Goal: Task Accomplishment & Management: Use online tool/utility

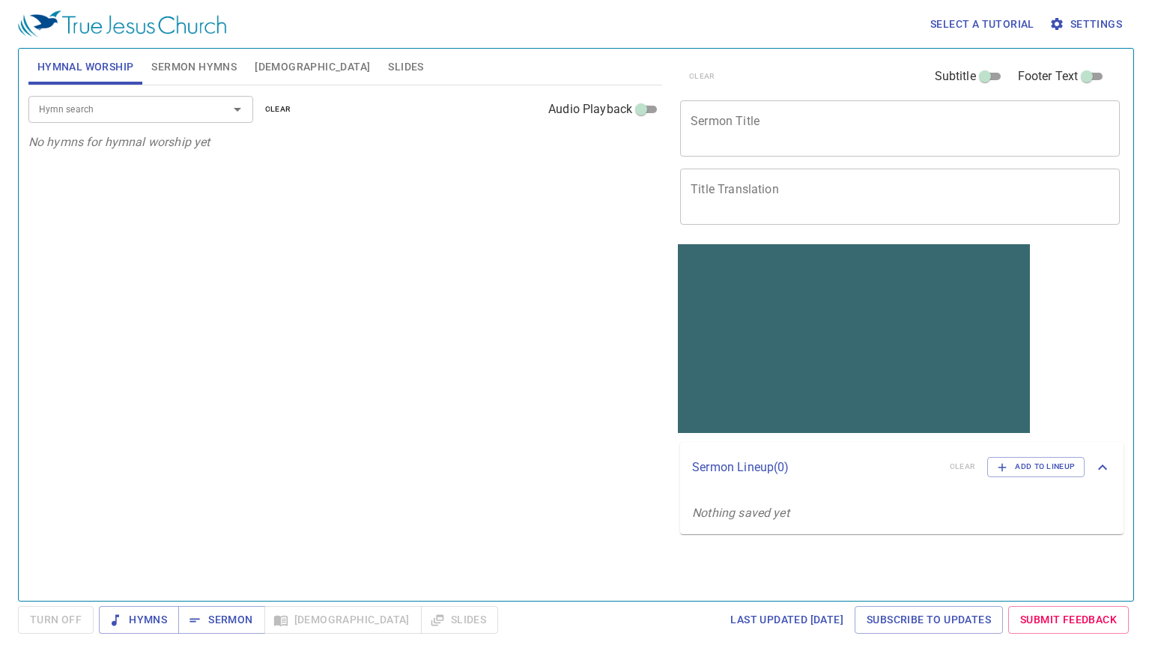
click at [822, 132] on textarea "Sermon Title" at bounding box center [899, 128] width 419 height 28
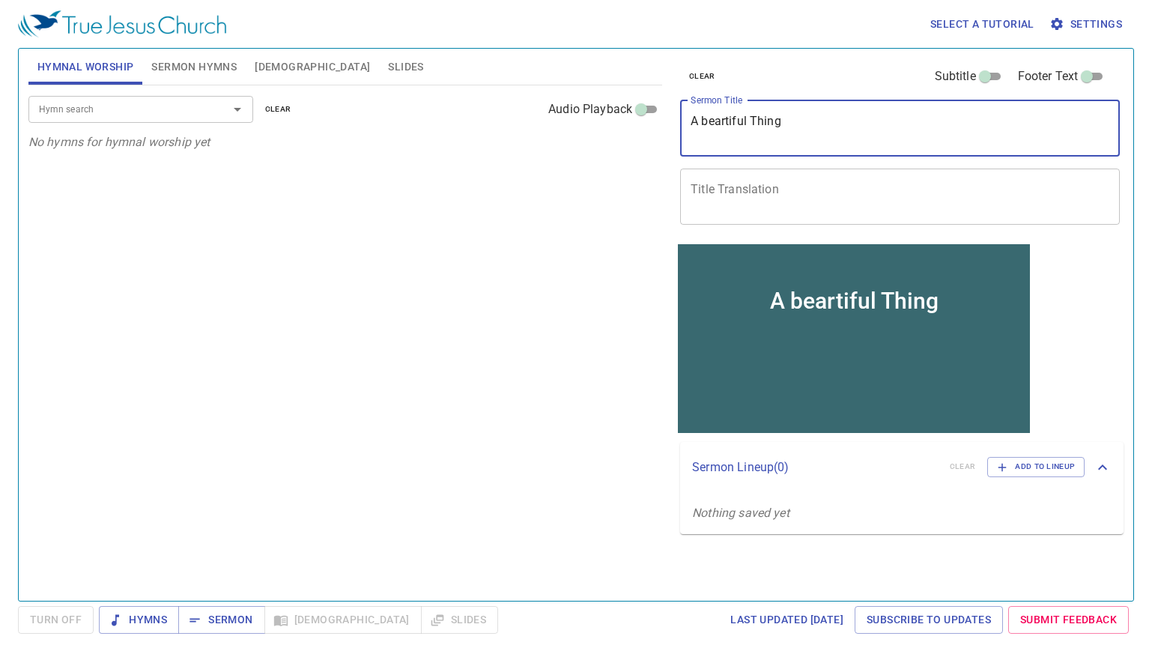
type textarea "A beartiful Thing"
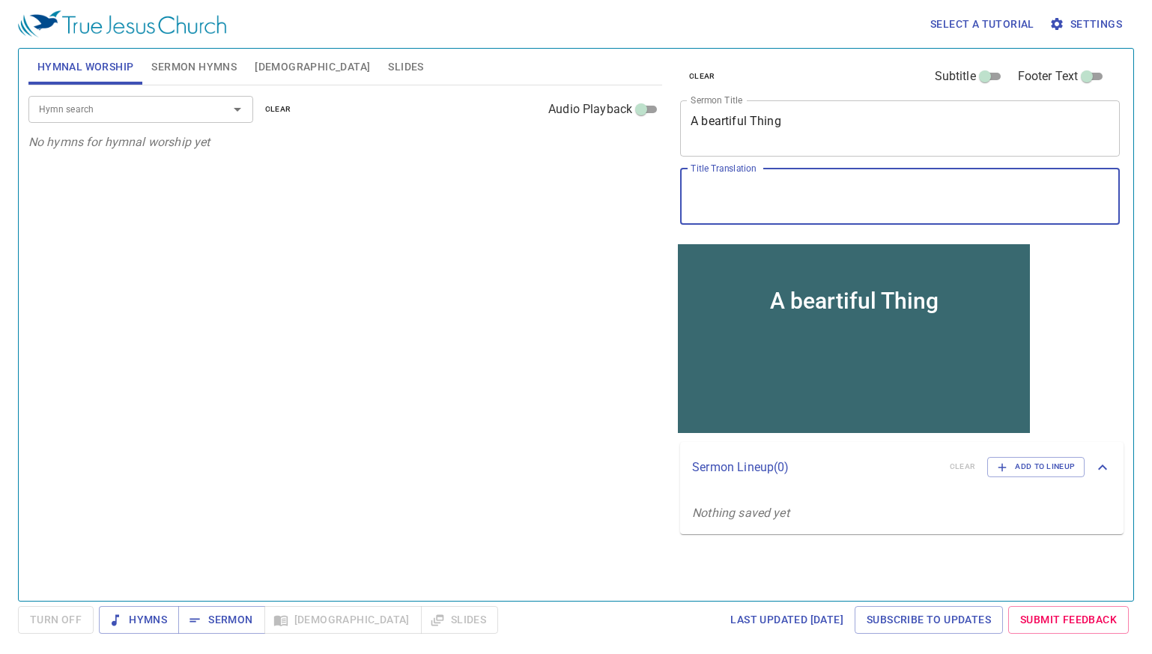
click at [866, 197] on textarea "Title Translation" at bounding box center [899, 196] width 419 height 28
type textarea "一件美事"
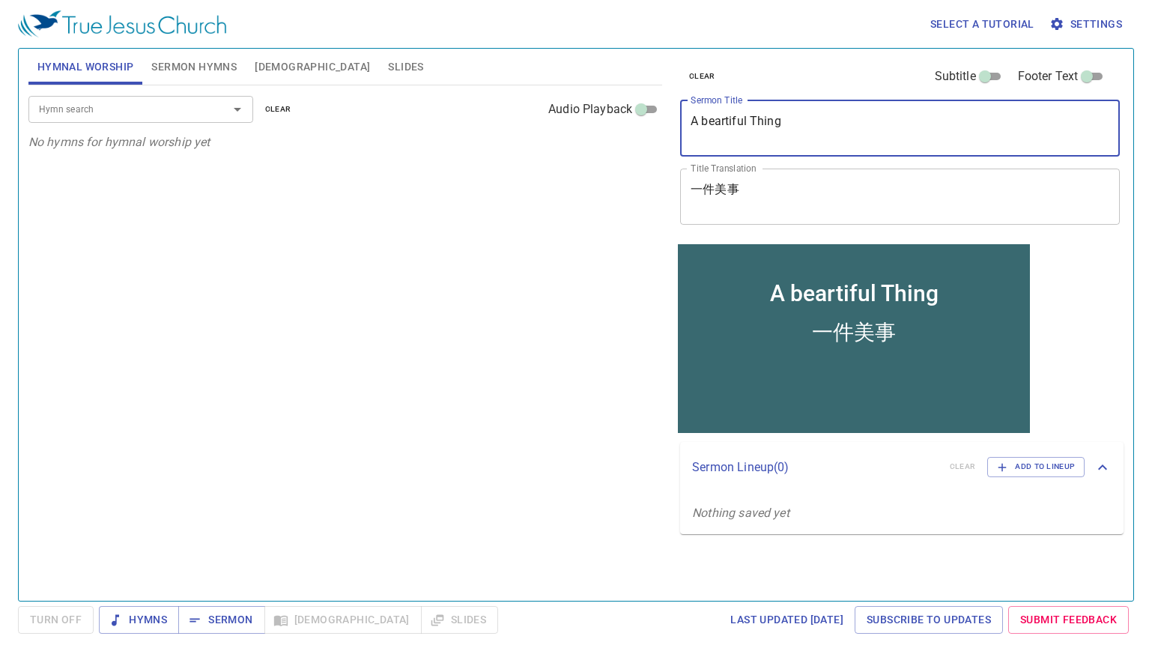
drag, startPoint x: 790, startPoint y: 127, endPoint x: 634, endPoint y: 127, distance: 155.8
click at [634, 127] on div "Hymnal Worship Sermon Hymns Bible Slides Hymn search Hymn search clear Audio Pl…" at bounding box center [575, 319] width 1107 height 552
click at [825, 204] on textarea "一件美事" at bounding box center [899, 196] width 419 height 28
drag, startPoint x: 793, startPoint y: 118, endPoint x: 626, endPoint y: 118, distance: 167.0
click at [626, 118] on div "Hymnal Worship Sermon Hymns Bible Slides Hymn search Hymn search clear Audio Pl…" at bounding box center [575, 319] width 1107 height 552
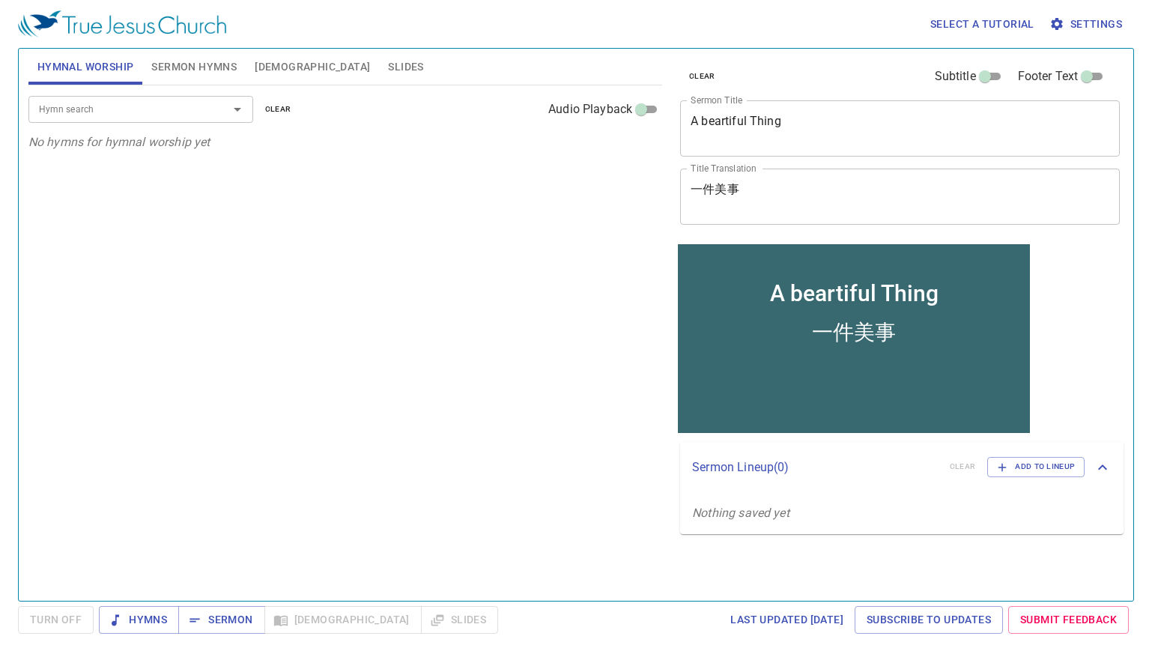
click at [209, 68] on span "Sermon Hymns" at bounding box center [193, 67] width 85 height 19
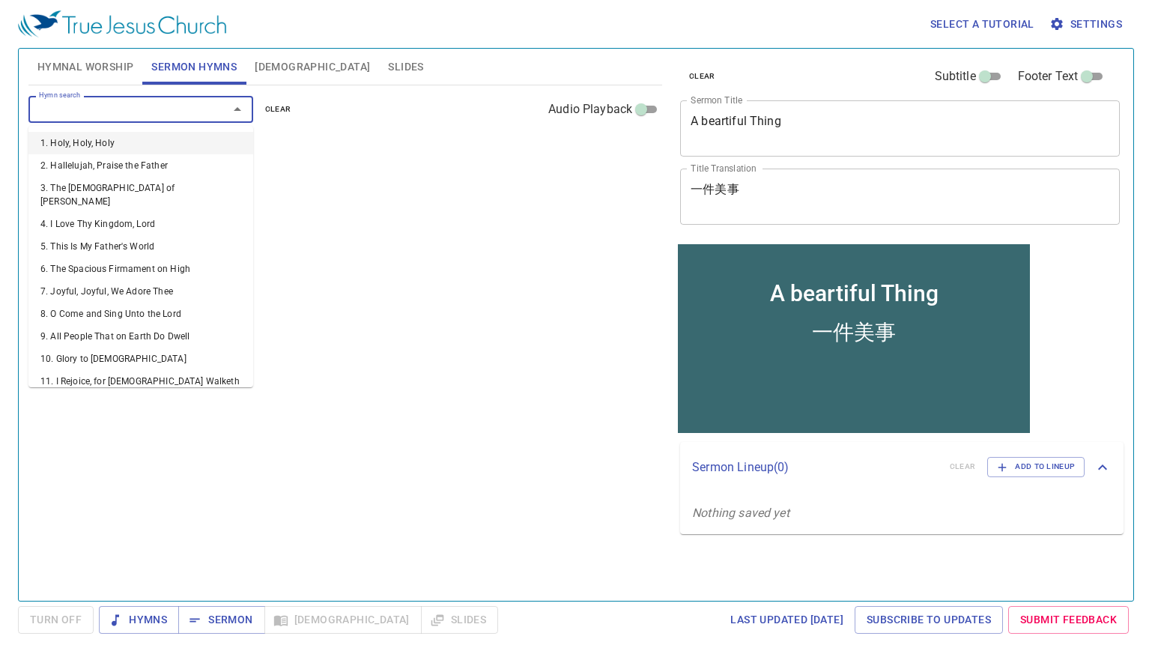
click at [91, 102] on input "Hymn search" at bounding box center [118, 108] width 171 height 17
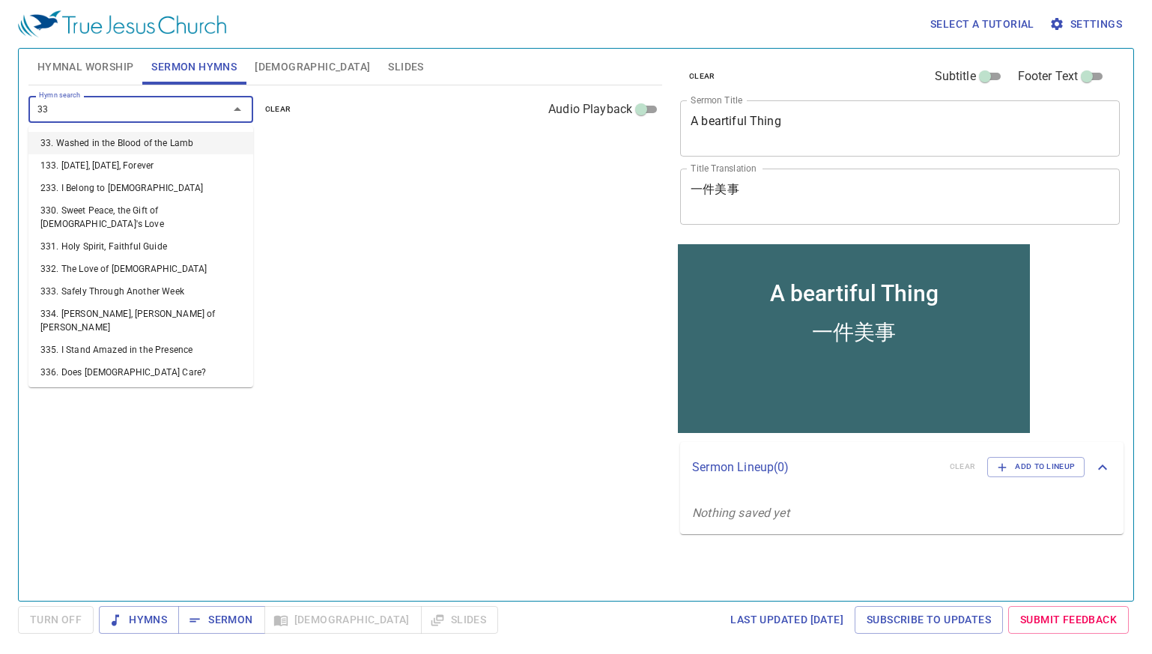
type input "333"
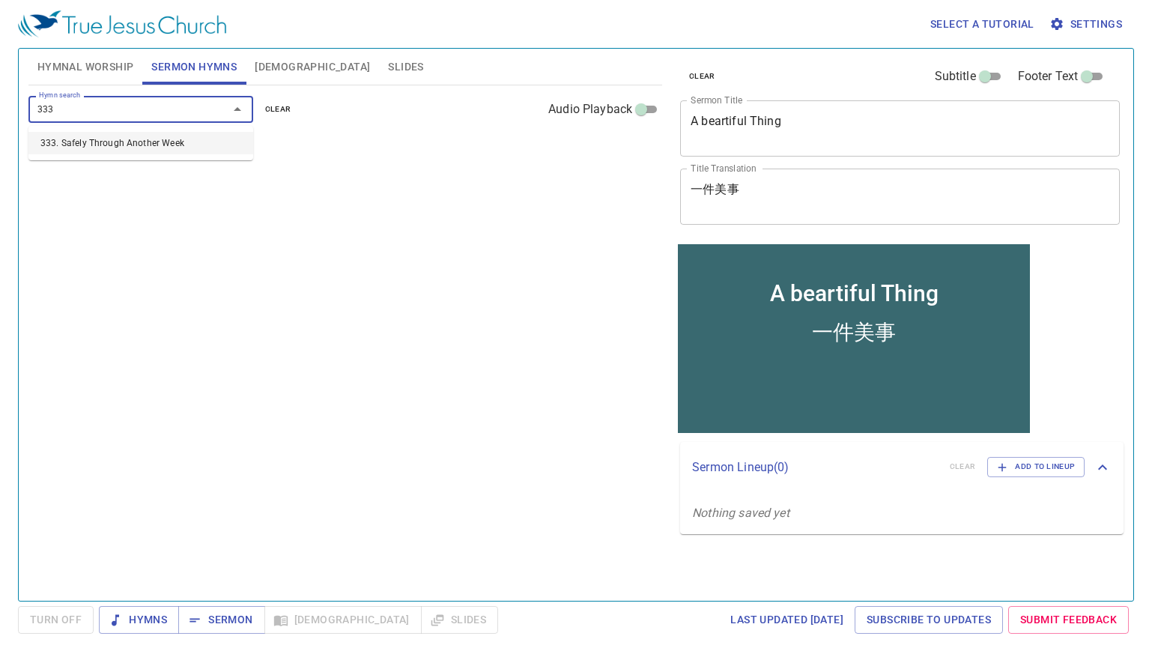
click at [156, 151] on li "333. Safely Through Another Week" at bounding box center [140, 143] width 225 height 22
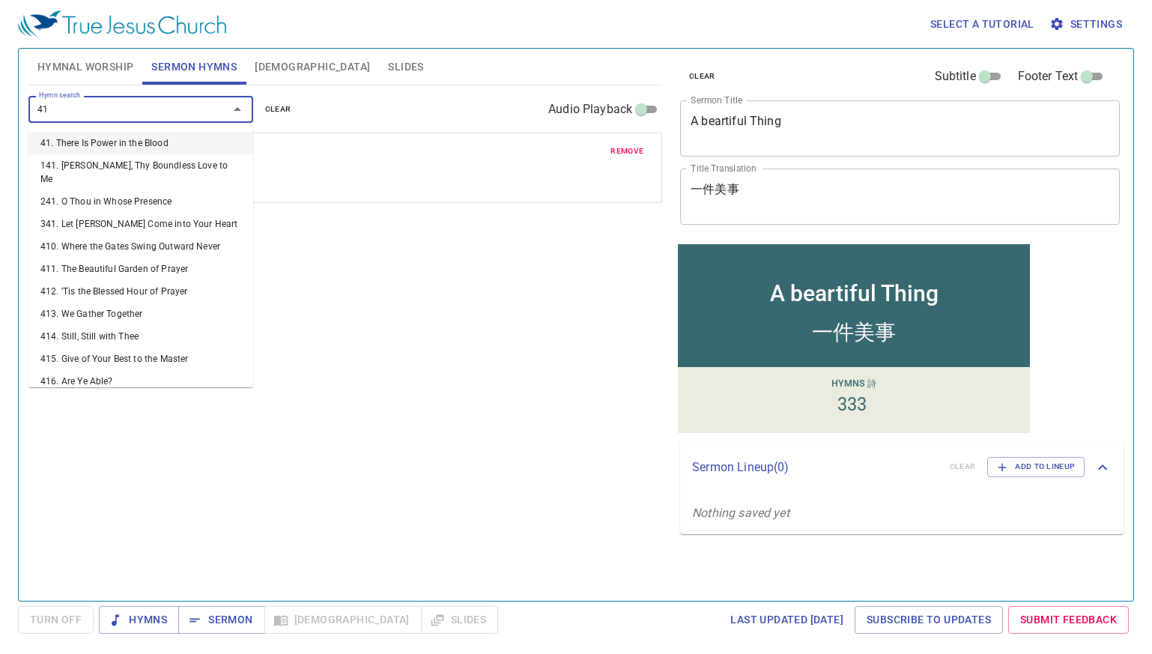
type input "415"
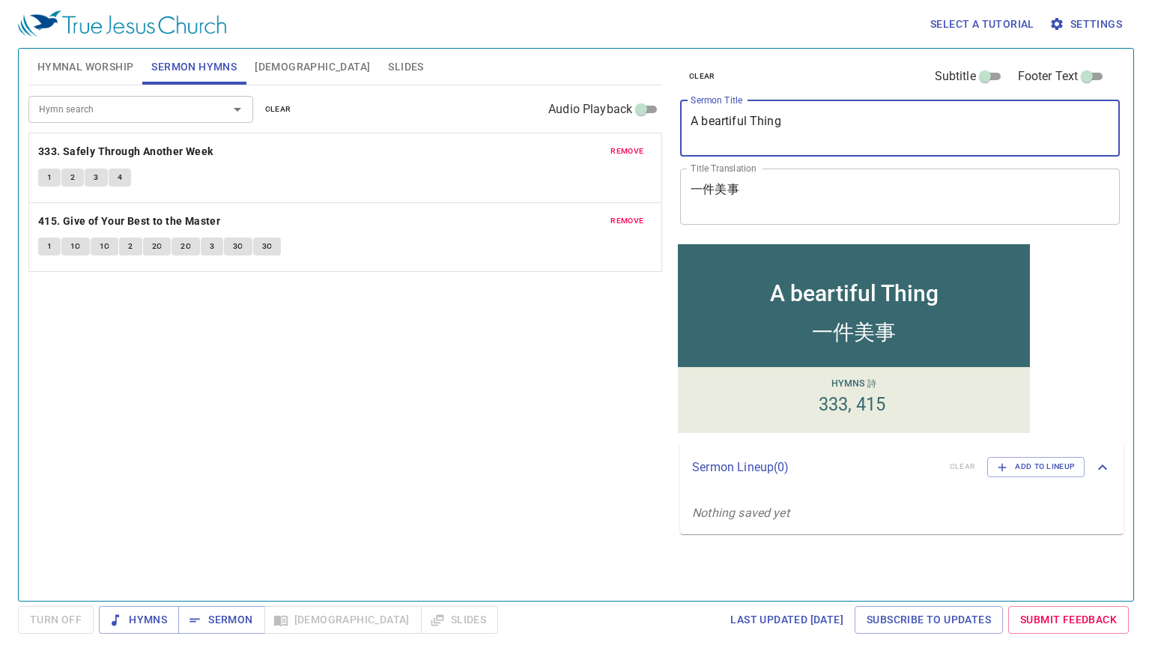
drag, startPoint x: 824, startPoint y: 124, endPoint x: 616, endPoint y: 120, distance: 208.2
click at [616, 120] on div "Hymnal Worship Sermon Hymns Bible Slides Hymn search Hymn search clear Audio Pl…" at bounding box center [575, 319] width 1107 height 552
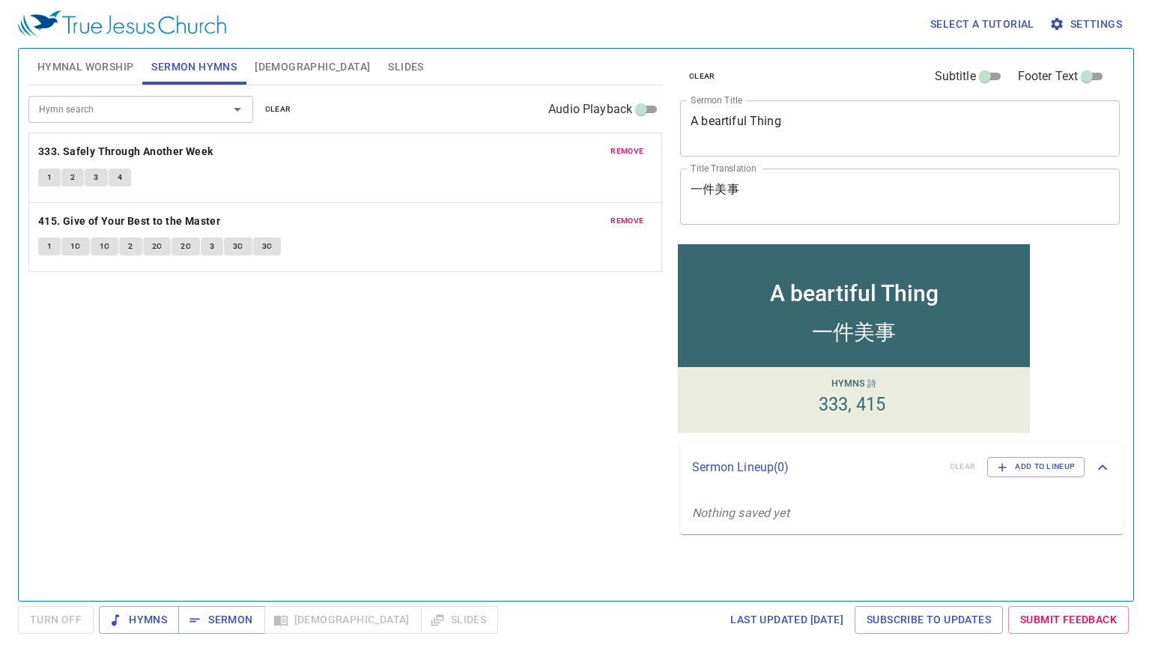
drag, startPoint x: 771, startPoint y: 127, endPoint x: 794, endPoint y: 117, distance: 25.5
click at [771, 127] on textarea "A beartiful Thing" at bounding box center [899, 128] width 419 height 28
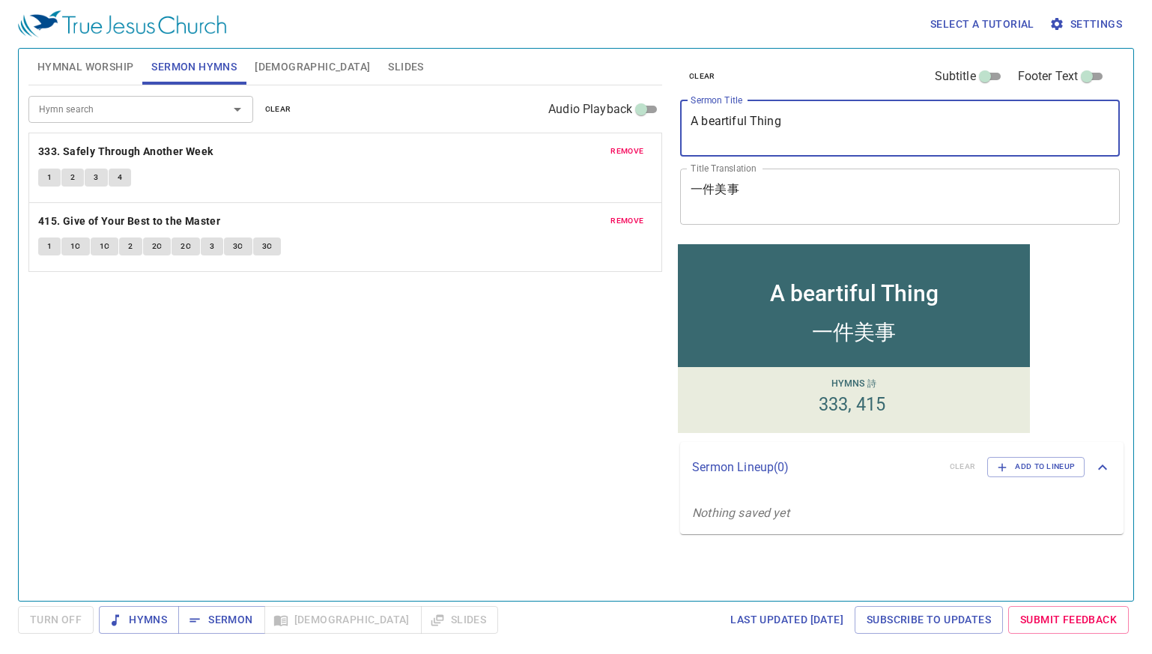
drag, startPoint x: 796, startPoint y: 116, endPoint x: 634, endPoint y: 122, distance: 162.6
click at [634, 122] on div "Hymnal Worship Sermon Hymns Bible Slides Hymn search Hymn search clear Audio Pl…" at bounding box center [575, 319] width 1107 height 552
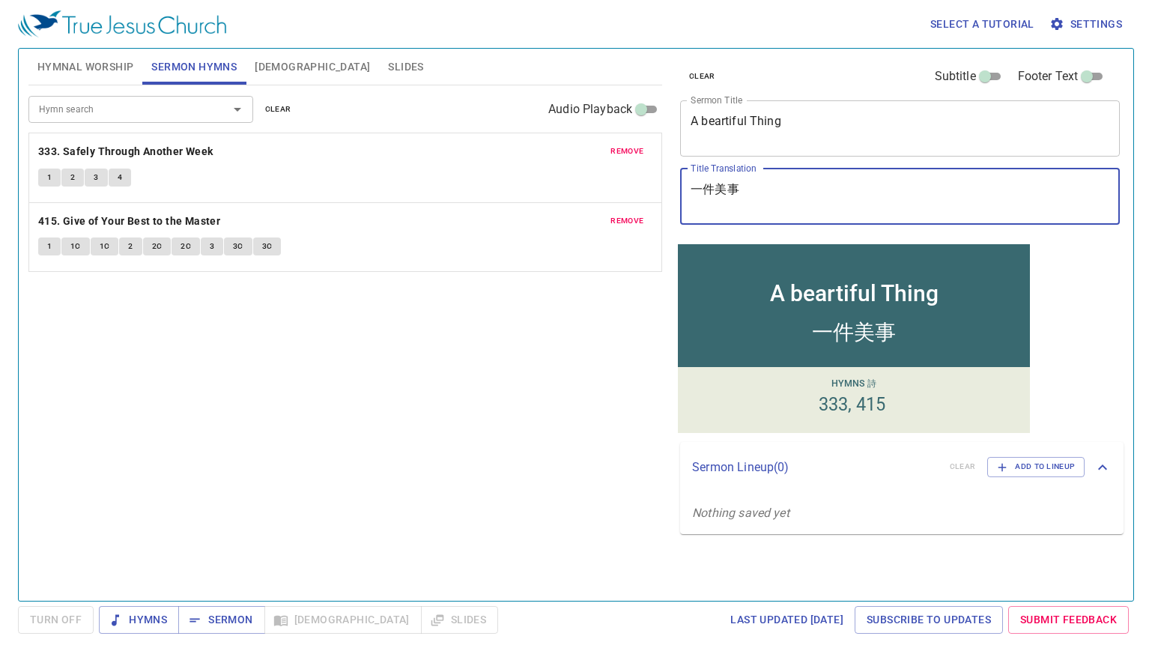
drag, startPoint x: 738, startPoint y: 188, endPoint x: 657, endPoint y: 183, distance: 81.0
click at [657, 183] on div "Hymnal Worship Sermon Hymns Bible Slides Hymn search Hymn search clear Audio Pl…" at bounding box center [575, 319] width 1107 height 552
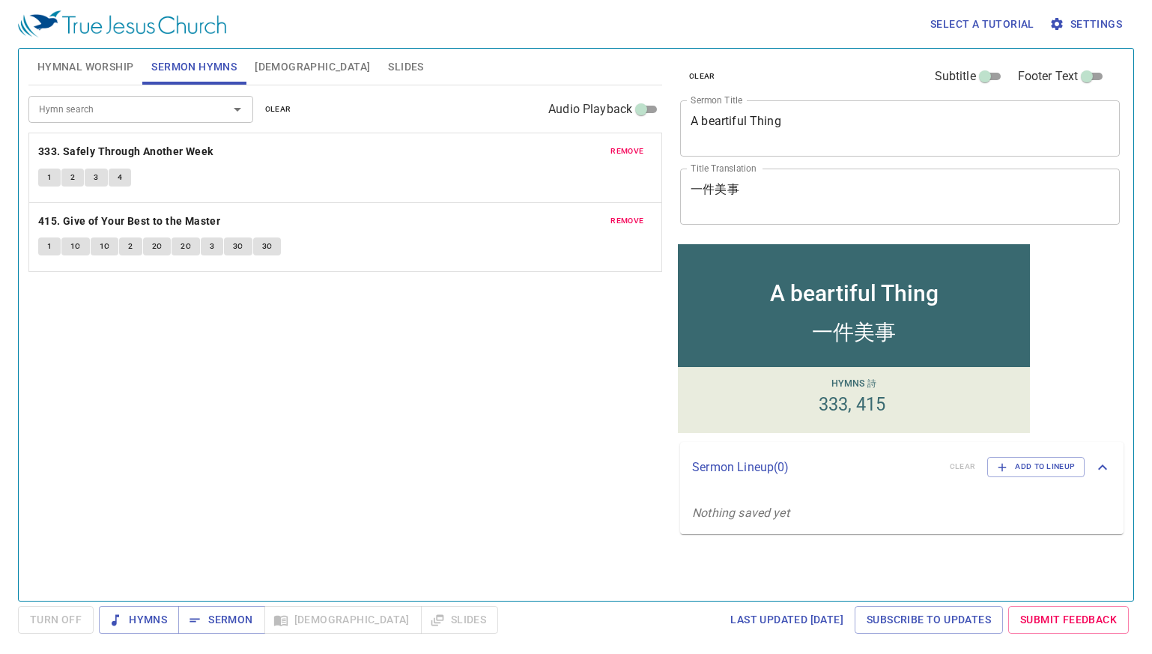
click at [86, 64] on span "Hymnal Worship" at bounding box center [85, 67] width 97 height 19
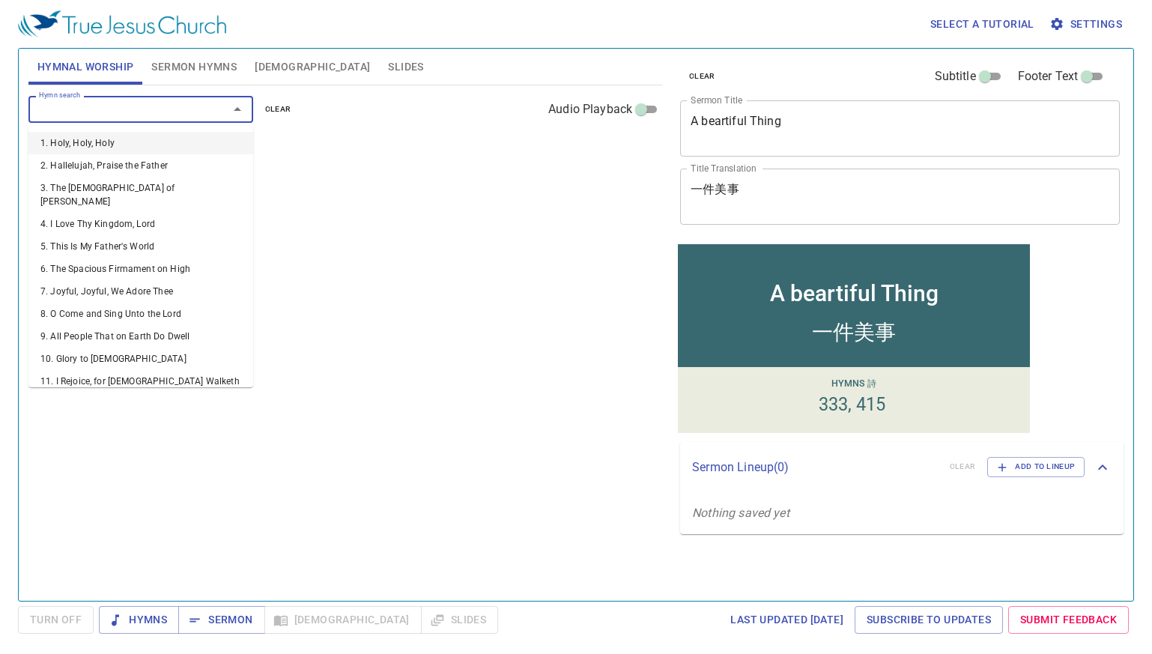
click at [168, 103] on input "Hymn search" at bounding box center [118, 108] width 171 height 17
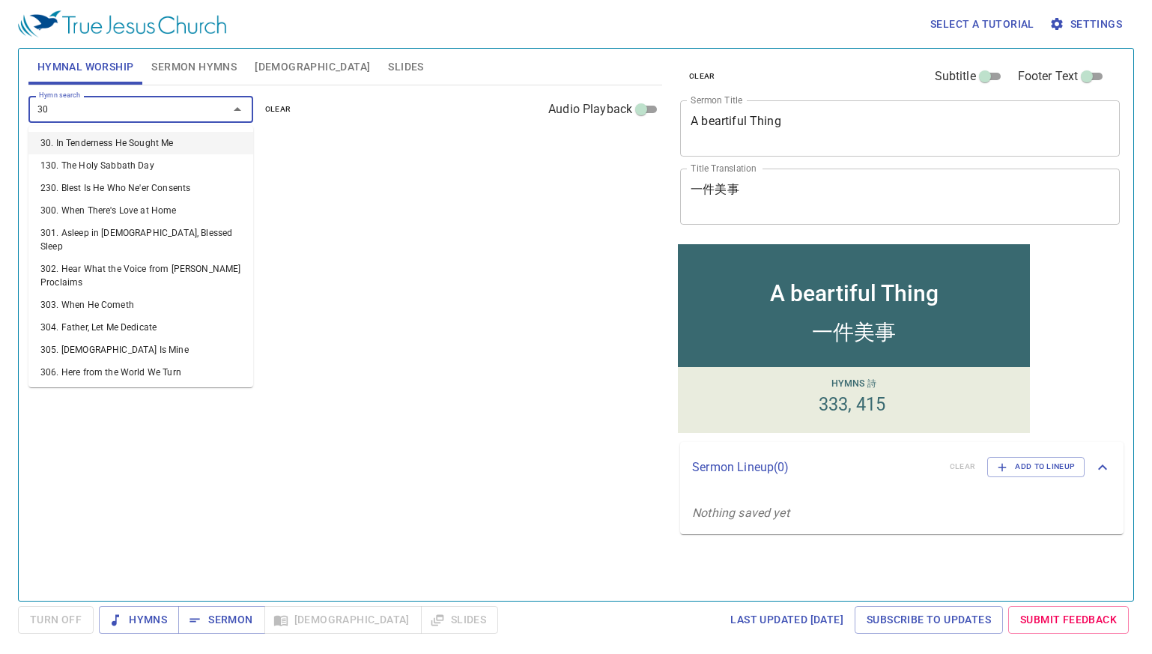
type input "300"
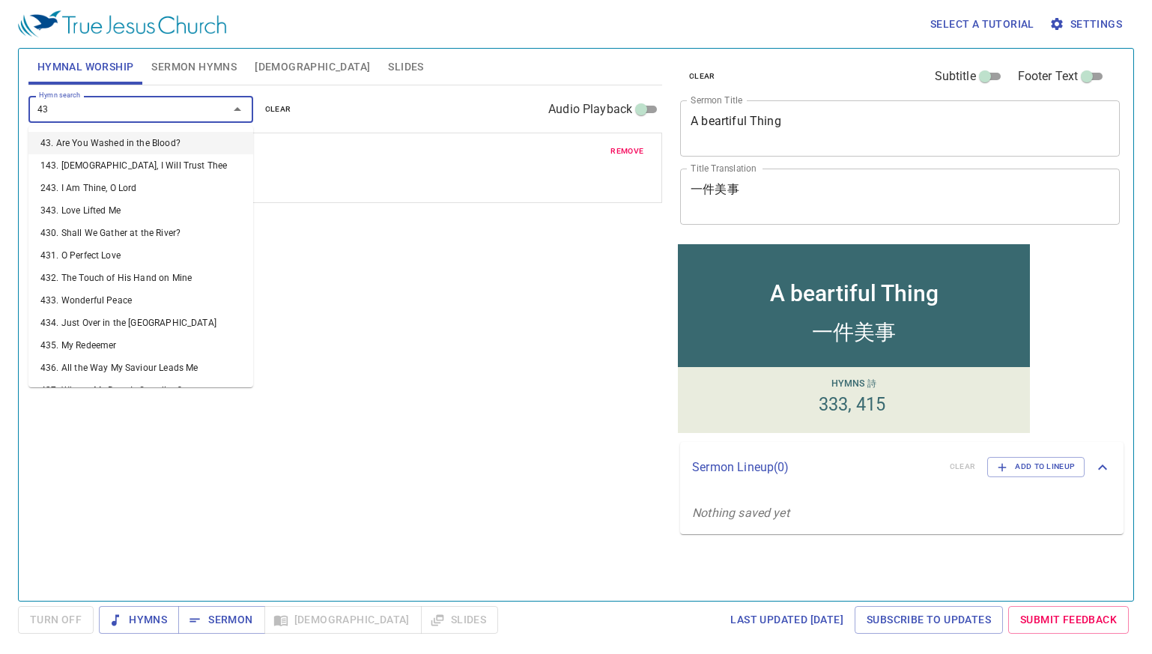
type input "436"
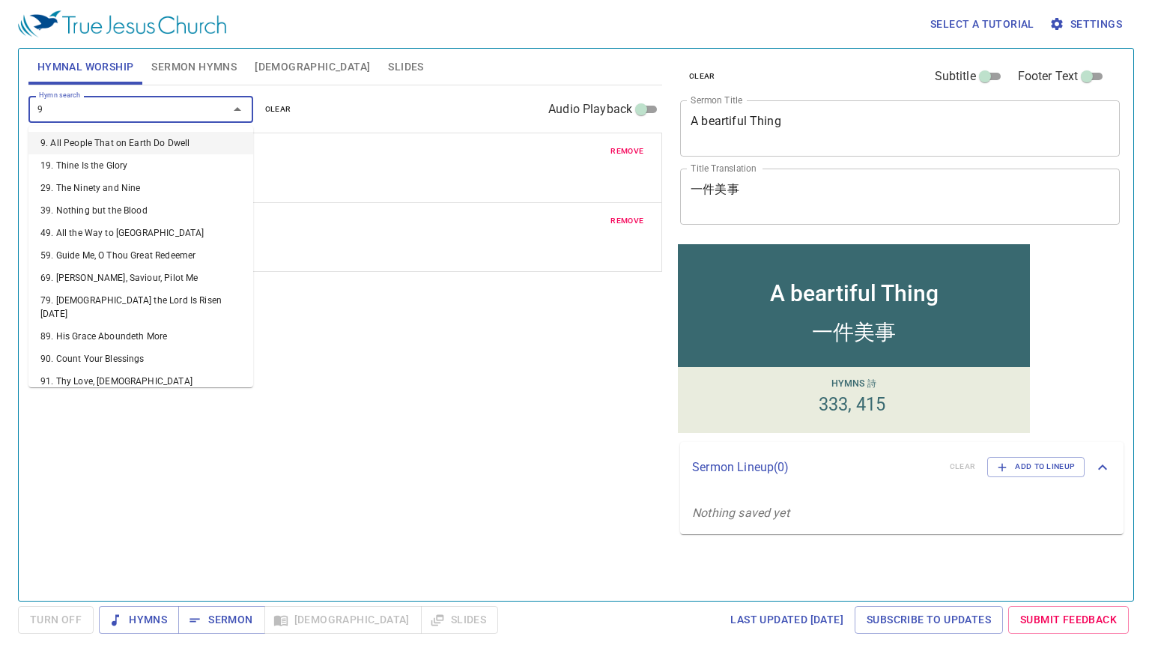
type input "91"
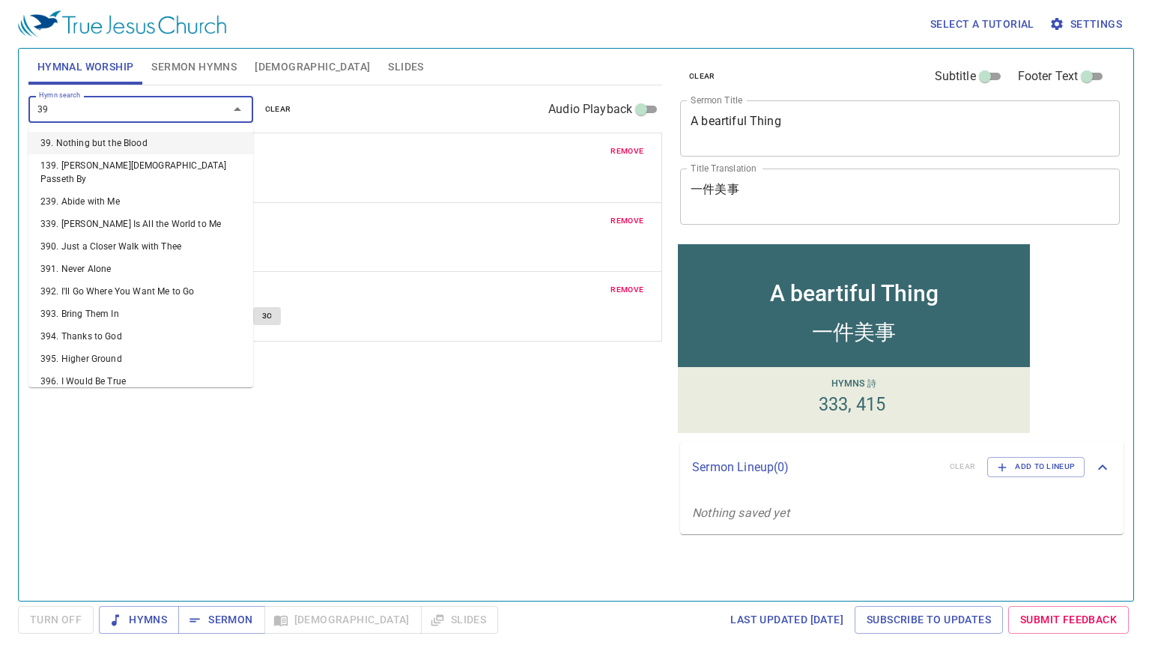
type input "395"
type input "394"
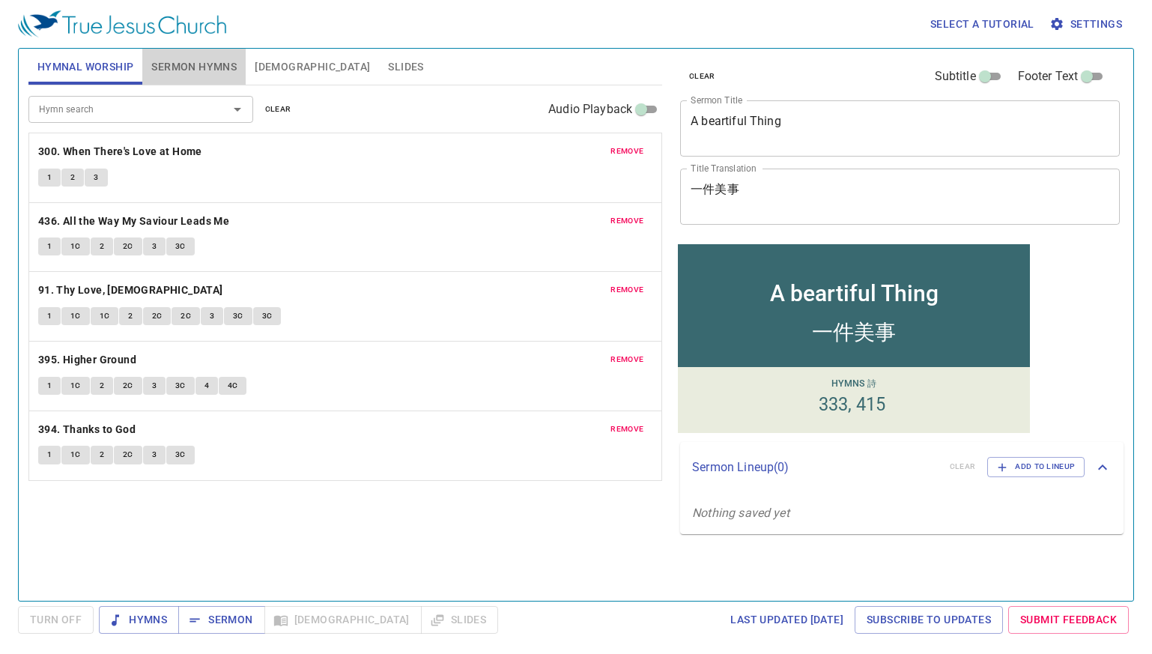
click at [201, 59] on span "Sermon Hymns" at bounding box center [193, 67] width 85 height 19
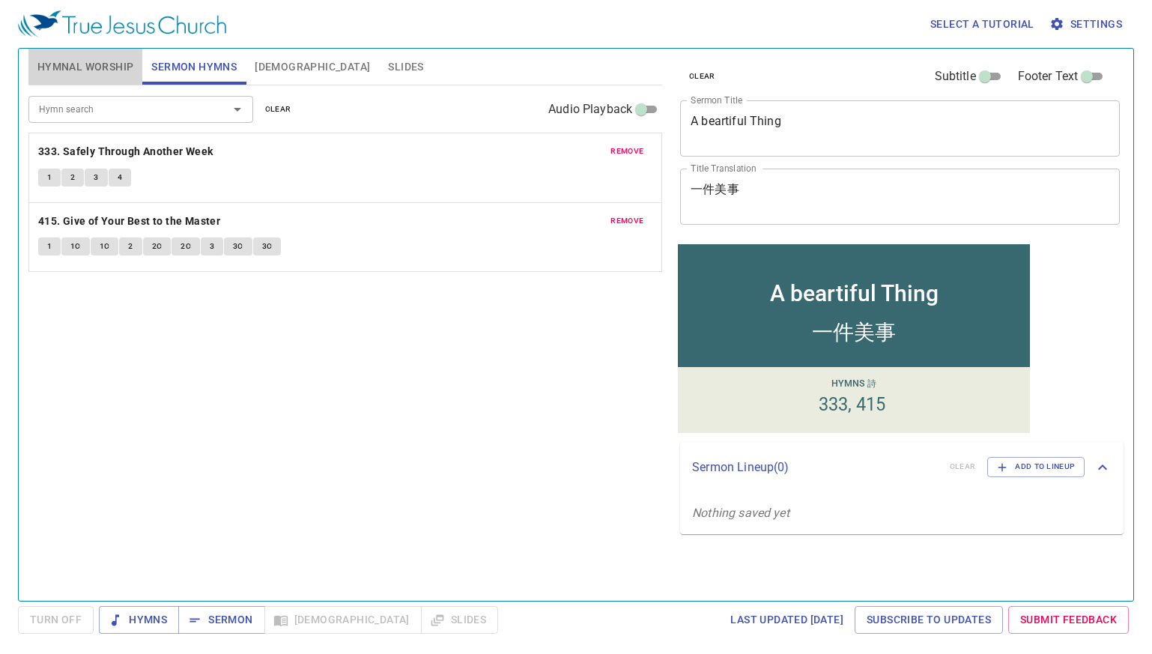
click at [70, 64] on span "Hymnal Worship" at bounding box center [85, 67] width 97 height 19
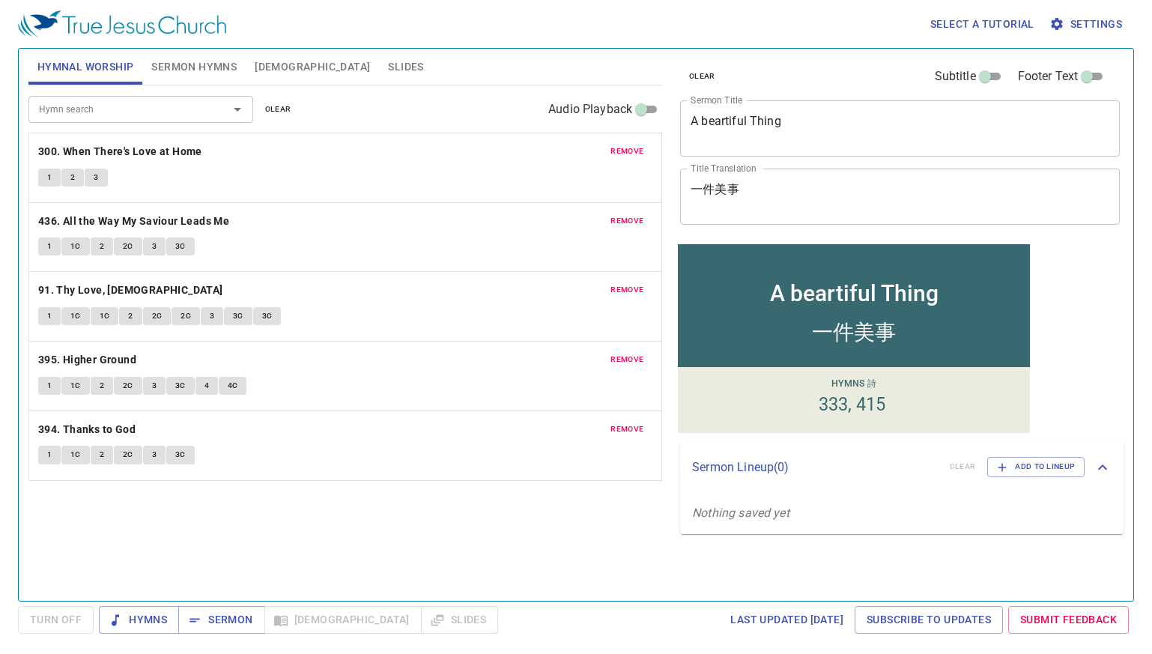
click at [628, 439] on div "remove 394. Thanks to God 1 1C 2 2C 3 3C" at bounding box center [345, 445] width 632 height 69
click at [629, 431] on span "remove" at bounding box center [626, 428] width 33 height 13
drag, startPoint x: 119, startPoint y: 103, endPoint x: 109, endPoint y: 61, distance: 42.3
click at [118, 91] on div "Hymn search Hymn search clear Audio Playback" at bounding box center [345, 109] width 634 height 48
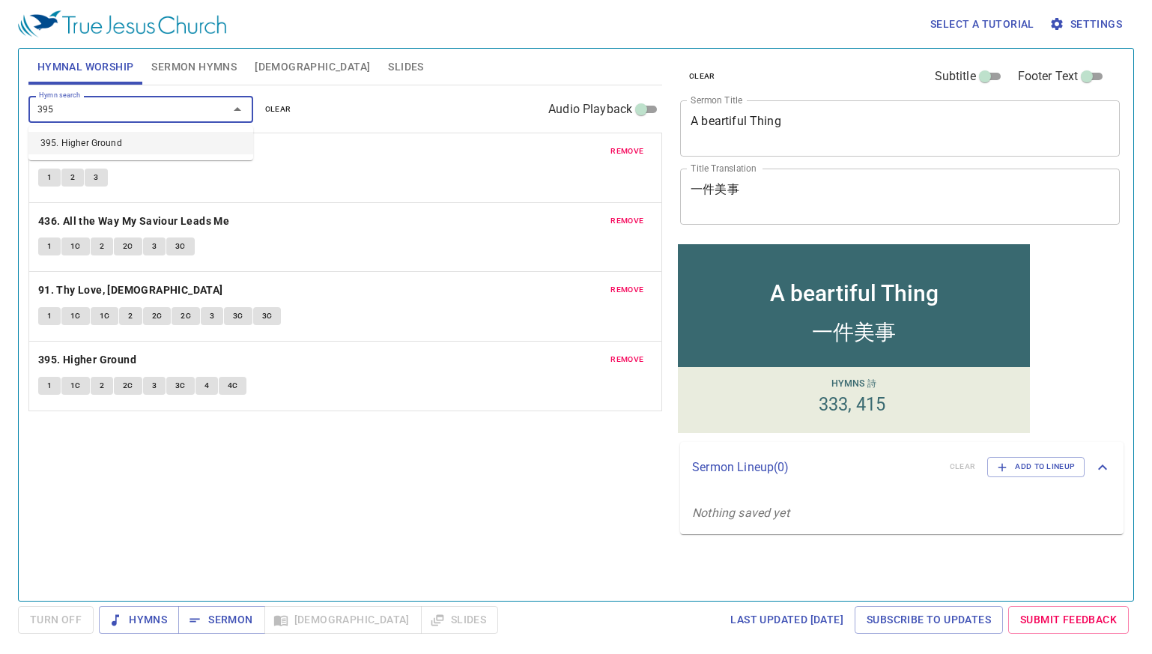
type input "395"
click at [312, 547] on div "Hymn search Hymn search clear Audio Playback remove 300. When There's Love at H…" at bounding box center [345, 336] width 634 height 502
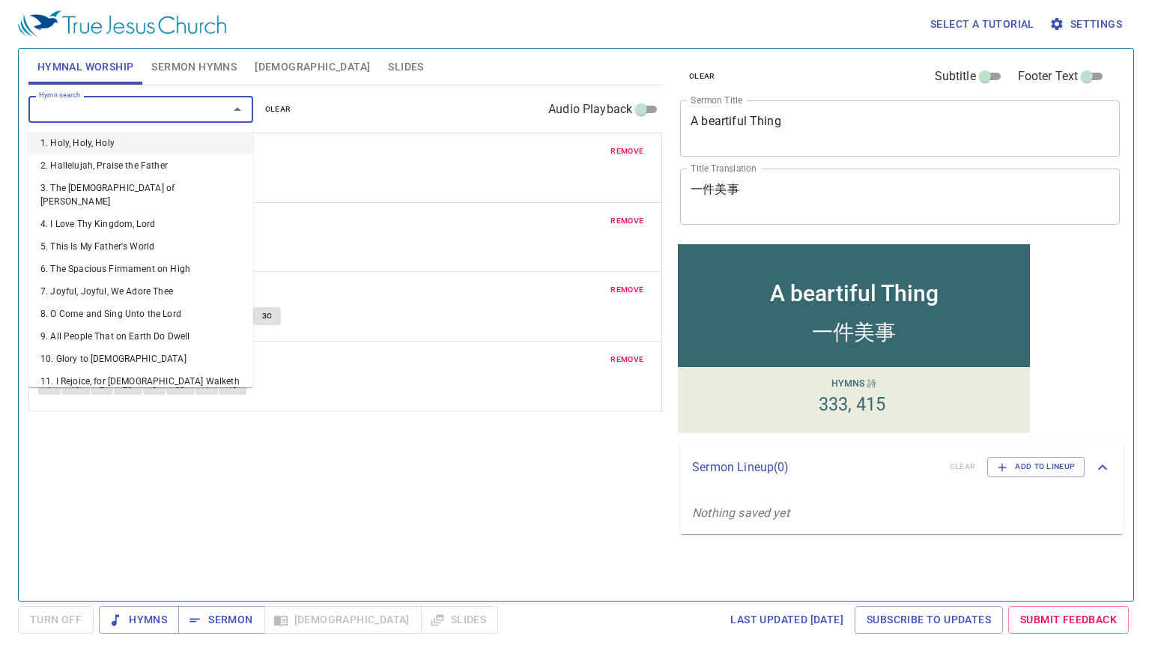
drag, startPoint x: 129, startPoint y: 109, endPoint x: 130, endPoint y: 89, distance: 20.2
click at [130, 103] on input "Hymn search" at bounding box center [118, 108] width 171 height 17
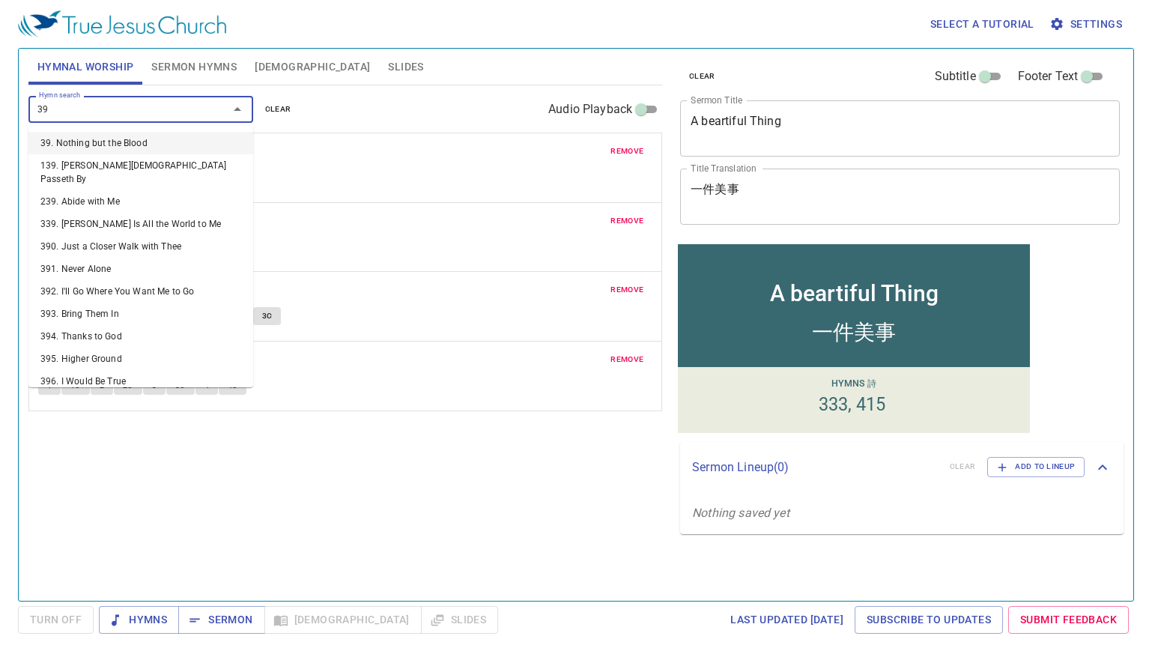
type input "394"
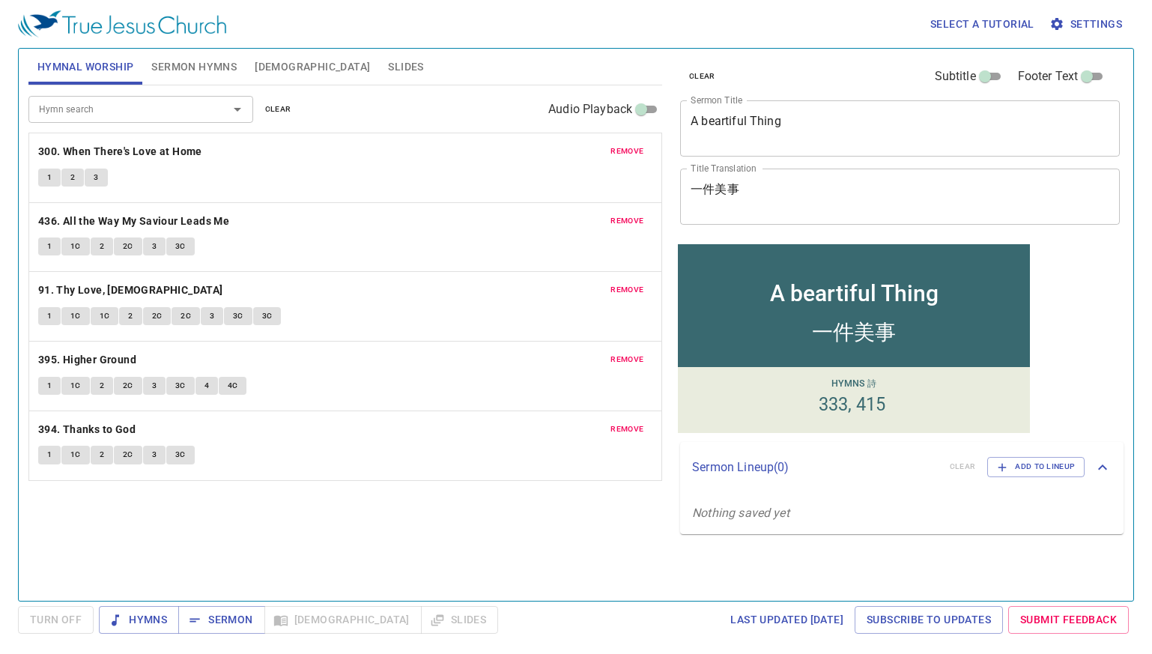
drag, startPoint x: 835, startPoint y: 285, endPoint x: 845, endPoint y: 285, distance: 10.5
click at [835, 285] on div "A beartiful Thing" at bounding box center [854, 292] width 168 height 26
drag, startPoint x: 937, startPoint y: 286, endPoint x: 765, endPoint y: 295, distance: 171.7
click at [766, 295] on div "A beartiful Thing" at bounding box center [854, 281] width 352 height 57
copy div "A beartiful Thing"
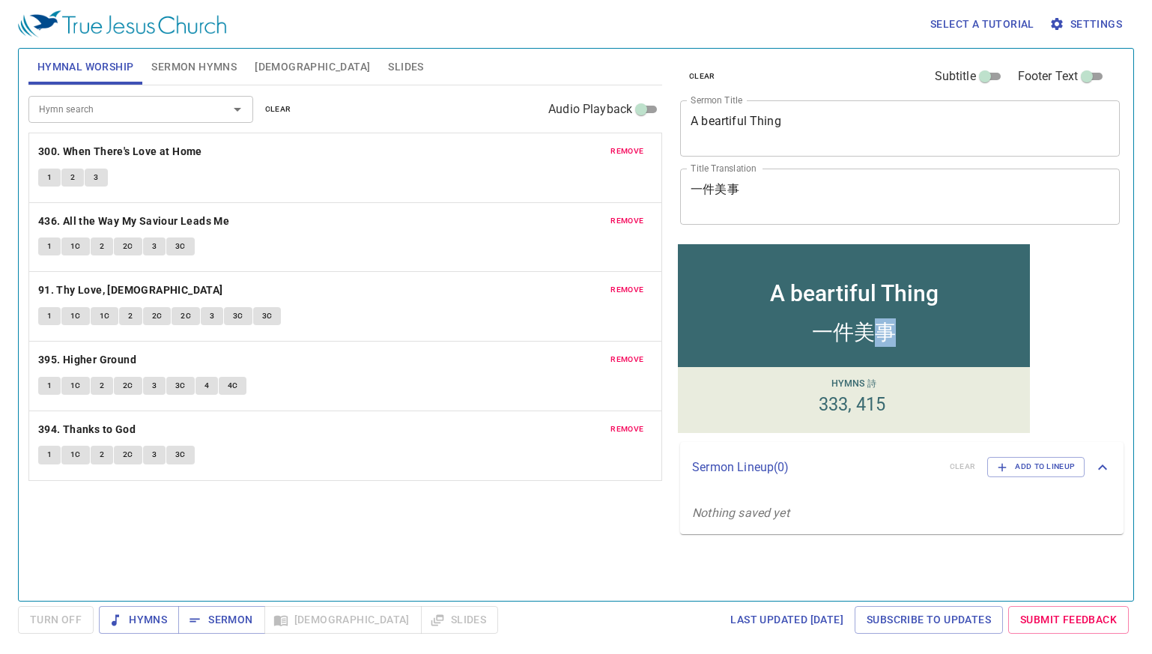
drag, startPoint x: 883, startPoint y: 339, endPoint x: 902, endPoint y: 336, distance: 19.0
click at [889, 339] on div "一件美事" at bounding box center [854, 332] width 84 height 28
click at [866, 332] on div "一件美事" at bounding box center [854, 332] width 84 height 28
click at [899, 330] on div "一件美事" at bounding box center [854, 329] width 352 height 41
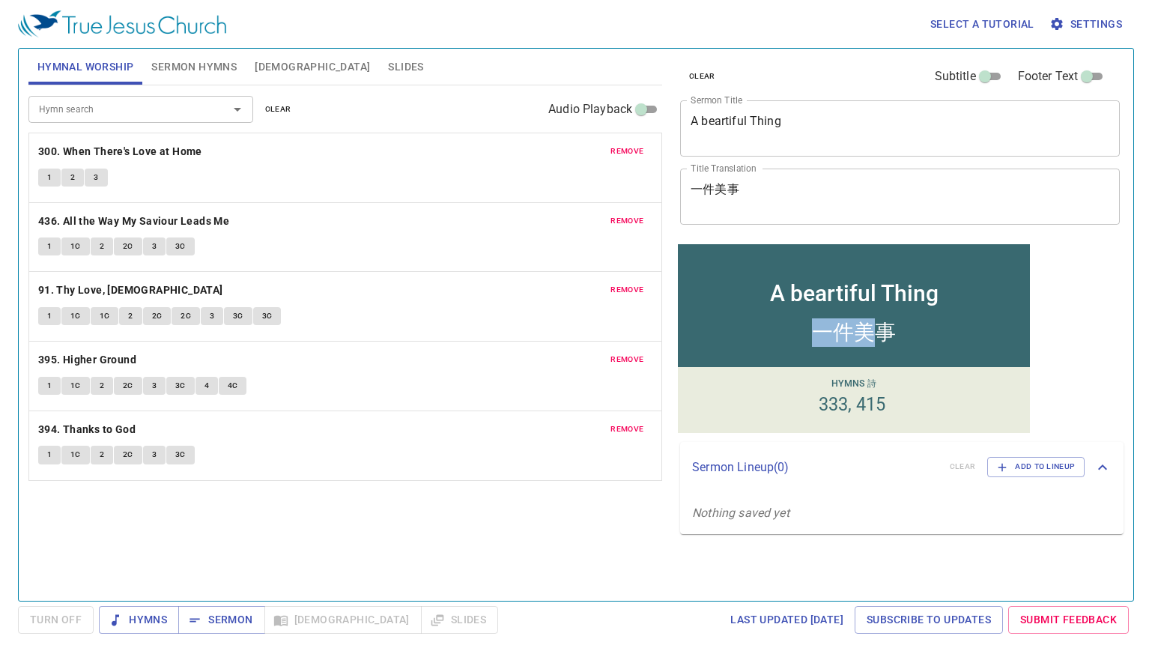
drag, startPoint x: 884, startPoint y: 335, endPoint x: 820, endPoint y: 343, distance: 64.9
click at [818, 345] on div "一件美事" at bounding box center [854, 332] width 84 height 28
click at [819, 340] on div "一件美事" at bounding box center [854, 332] width 84 height 28
drag, startPoint x: 817, startPoint y: 337, endPoint x: 889, endPoint y: 326, distance: 72.6
click at [889, 326] on div "一件美事" at bounding box center [854, 332] width 84 height 28
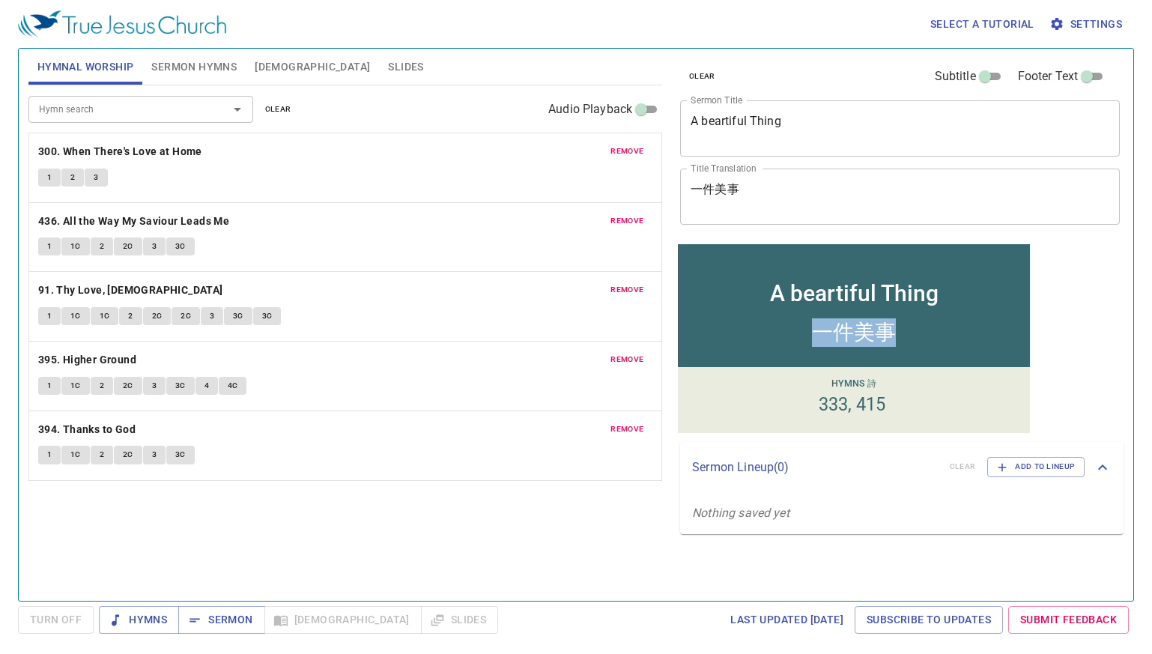
copy div "一件美事"
click at [205, 63] on span "Sermon Hymns" at bounding box center [193, 67] width 85 height 19
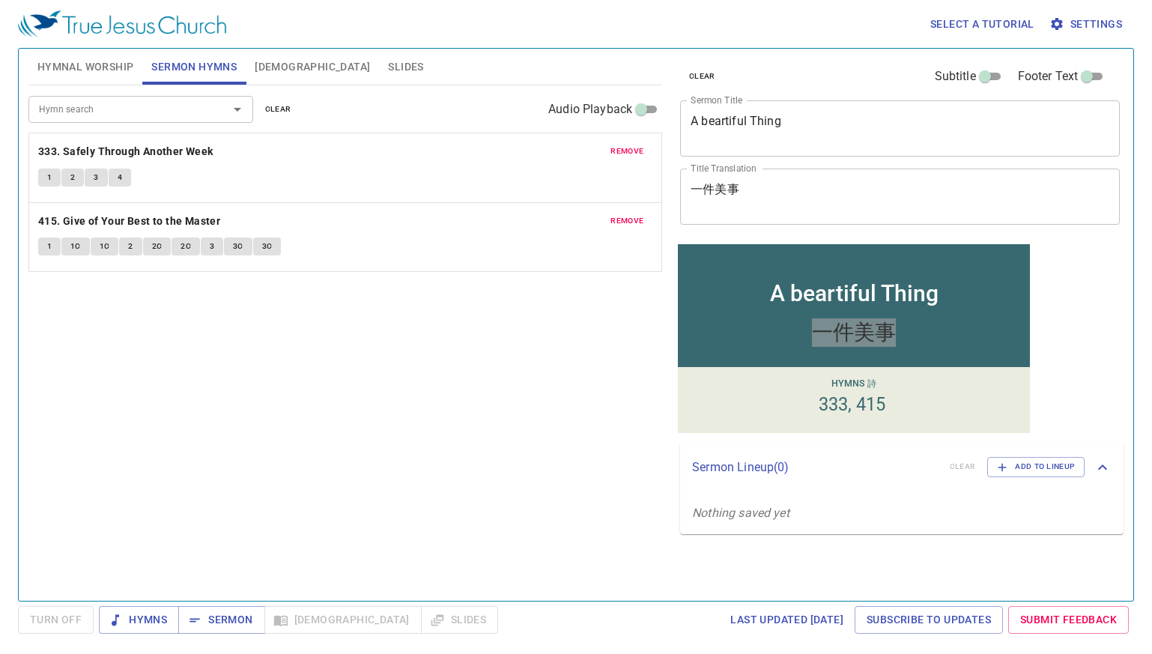
drag, startPoint x: 490, startPoint y: 337, endPoint x: 491, endPoint y: 327, distance: 9.8
click at [490, 335] on div "Hymn search Hymn search clear Audio Playback remove 333. Safely Through Another…" at bounding box center [345, 336] width 634 height 502
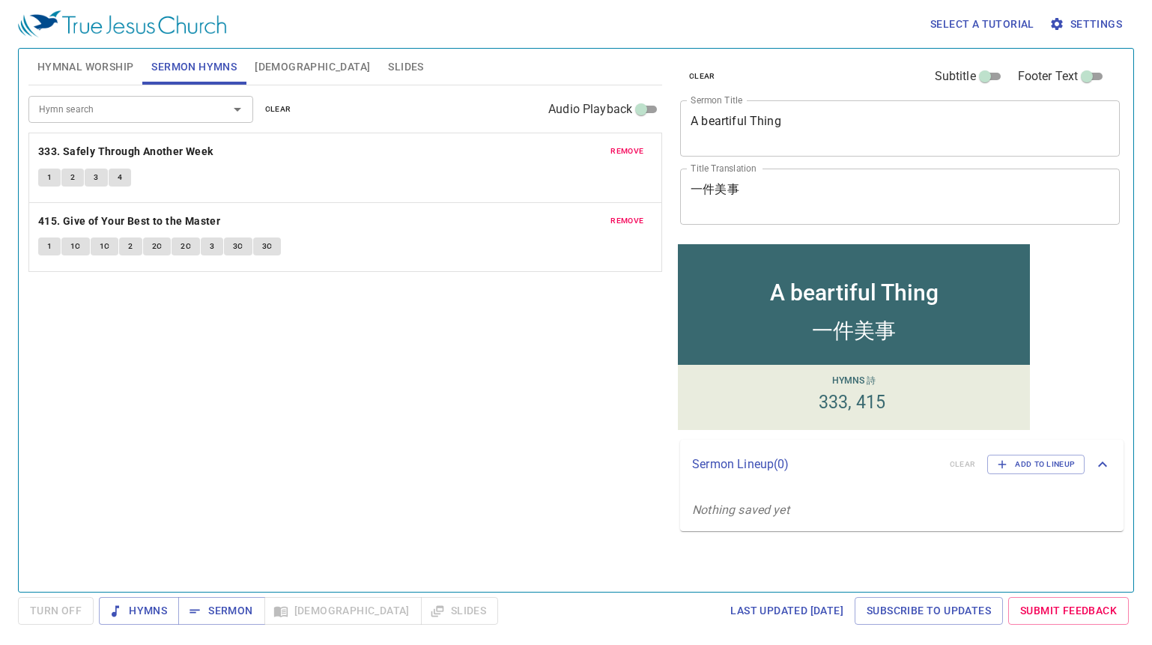
drag, startPoint x: 838, startPoint y: 274, endPoint x: 839, endPoint y: 285, distance: 11.3
click at [837, 282] on div "A beartiful Thing" at bounding box center [854, 279] width 352 height 55
drag, startPoint x: 841, startPoint y: 286, endPoint x: 843, endPoint y: 273, distance: 12.9
click at [842, 280] on div "A beartiful Thing" at bounding box center [854, 292] width 168 height 26
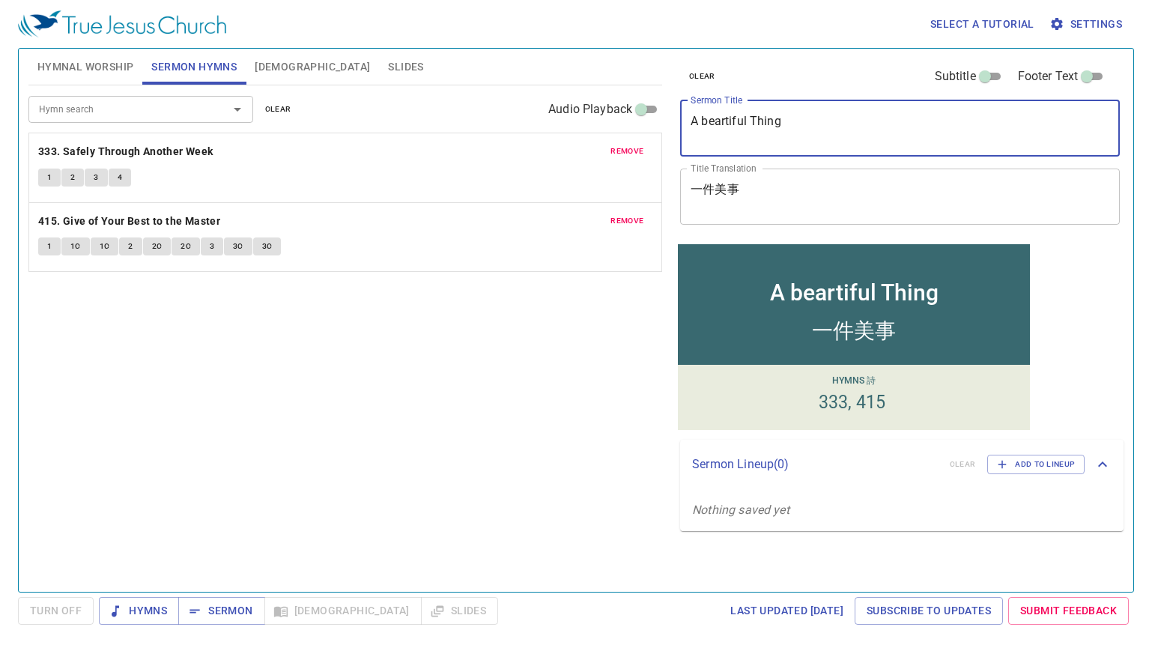
click at [729, 124] on textarea "A beartiful Thing" at bounding box center [899, 128] width 419 height 28
click at [728, 124] on textarea "A beartiful Thing" at bounding box center [899, 128] width 419 height 28
type textarea "A Beautiful Thing"
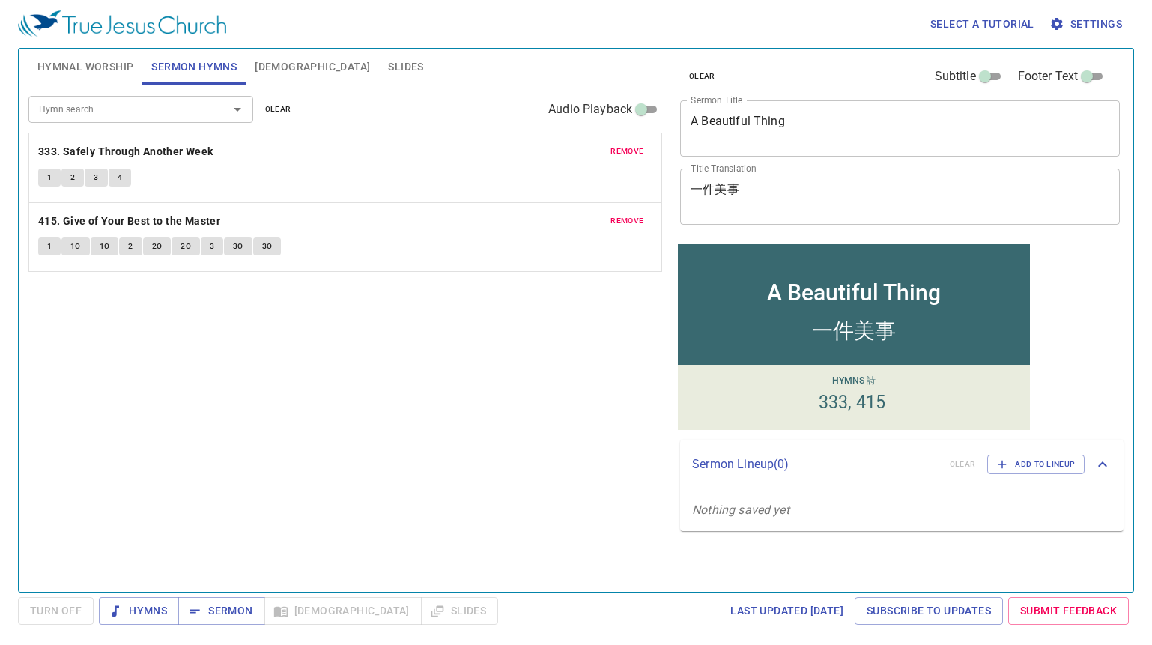
drag, startPoint x: 489, startPoint y: 399, endPoint x: 462, endPoint y: 358, distance: 49.2
click at [496, 380] on div "Hymn search Hymn search clear Audio Playback remove 333. Safely Through Another…" at bounding box center [345, 331] width 634 height 493
click at [100, 58] on span "Hymnal Worship" at bounding box center [85, 67] width 97 height 19
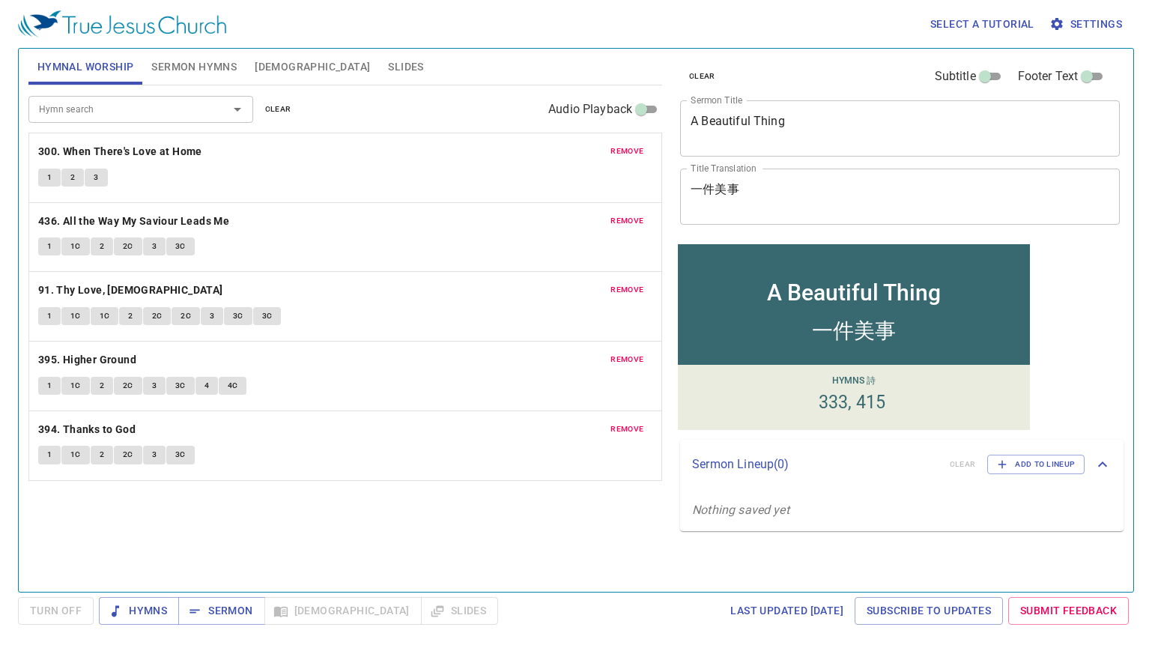
click at [288, 150] on p "300. When There's Love at Home" at bounding box center [345, 151] width 614 height 19
click at [165, 156] on b "300. When There's Love at Home" at bounding box center [120, 151] width 164 height 19
click at [45, 180] on button "1" at bounding box center [49, 177] width 22 height 18
click at [78, 179] on button "2" at bounding box center [72, 177] width 22 height 18
click at [320, 489] on div "Hymn search Hymn search clear Audio Playback remove 300. When There's Love at H…" at bounding box center [345, 331] width 634 height 493
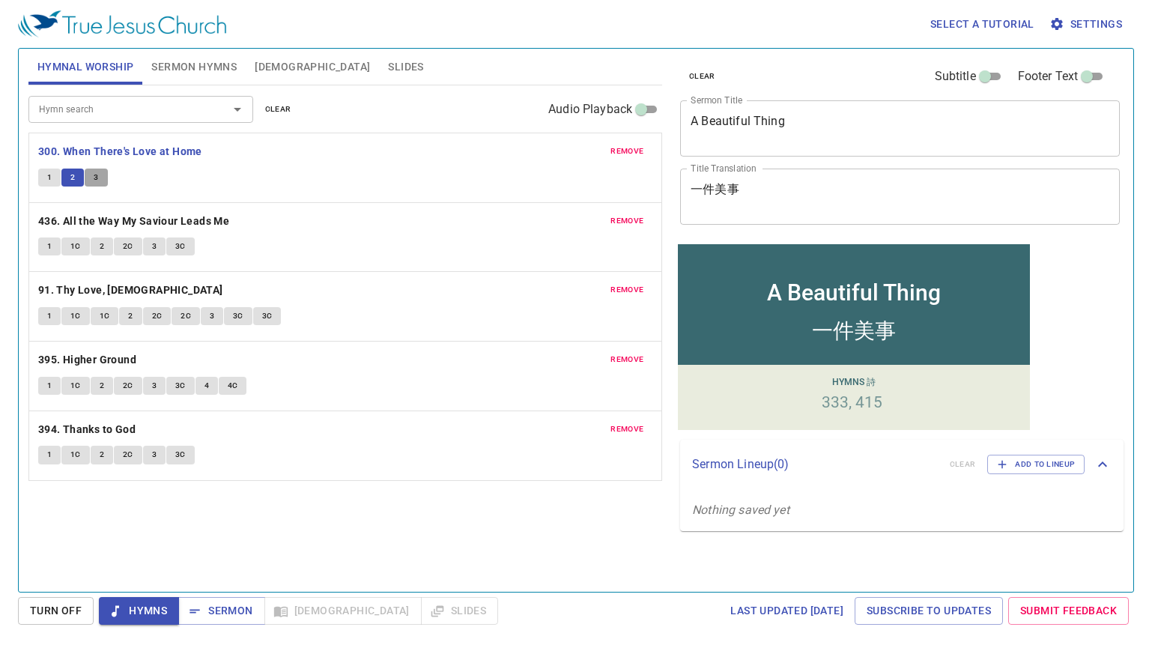
click at [95, 180] on span "3" at bounding box center [96, 177] width 4 height 13
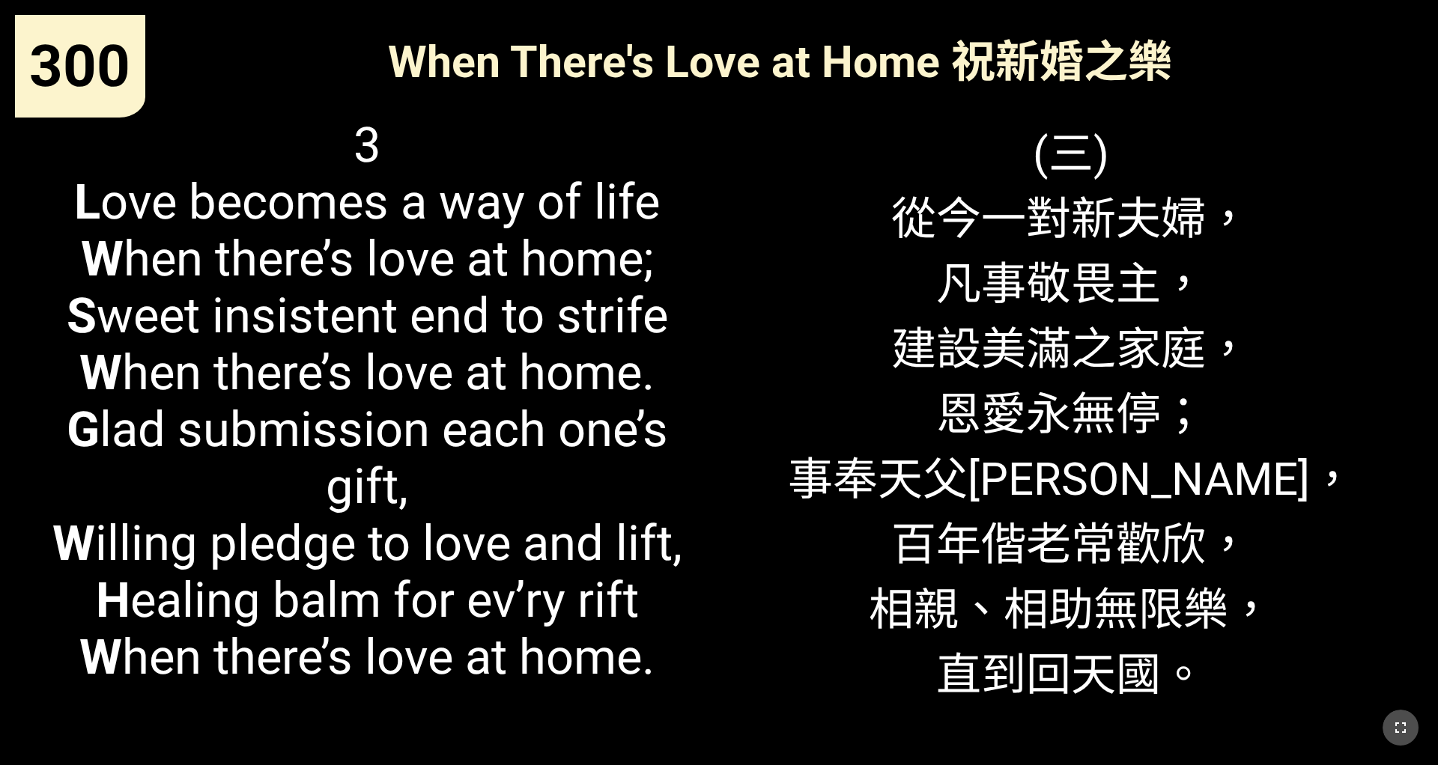
click at [958, 598] on button "button" at bounding box center [1400, 728] width 36 height 36
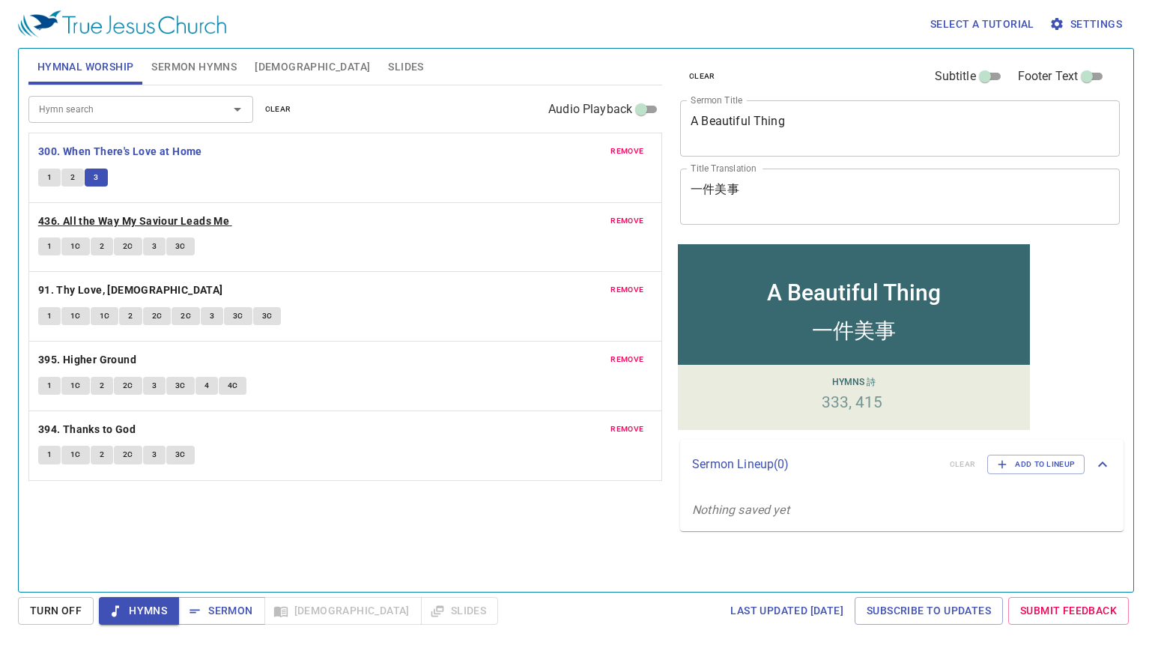
click at [100, 219] on b "436. All the Way My Saviour Leads Me" at bounding box center [133, 221] width 191 height 19
drag, startPoint x: 99, startPoint y: 178, endPoint x: 55, endPoint y: 189, distance: 44.7
click at [98, 178] on button "3" at bounding box center [96, 177] width 22 height 18
click at [180, 218] on b "436. All the Way My Saviour Leads Me" at bounding box center [133, 221] width 191 height 19
click at [43, 252] on button "1" at bounding box center [49, 246] width 22 height 18
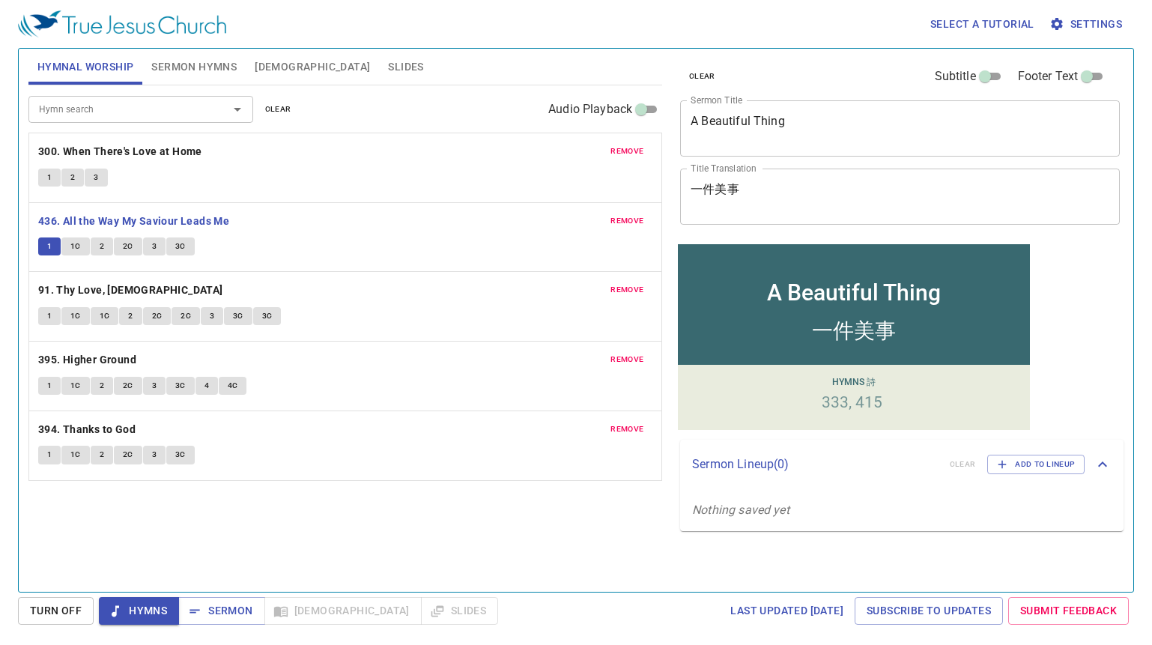
click at [74, 247] on span "1C" at bounding box center [75, 246] width 10 height 13
click at [101, 258] on div "1 1C 2 2C 3 3C" at bounding box center [345, 248] width 614 height 22
click at [101, 249] on span "2" at bounding box center [102, 246] width 4 height 13
click at [123, 244] on span "2C" at bounding box center [128, 246] width 10 height 13
click at [157, 252] on button "3" at bounding box center [154, 246] width 22 height 18
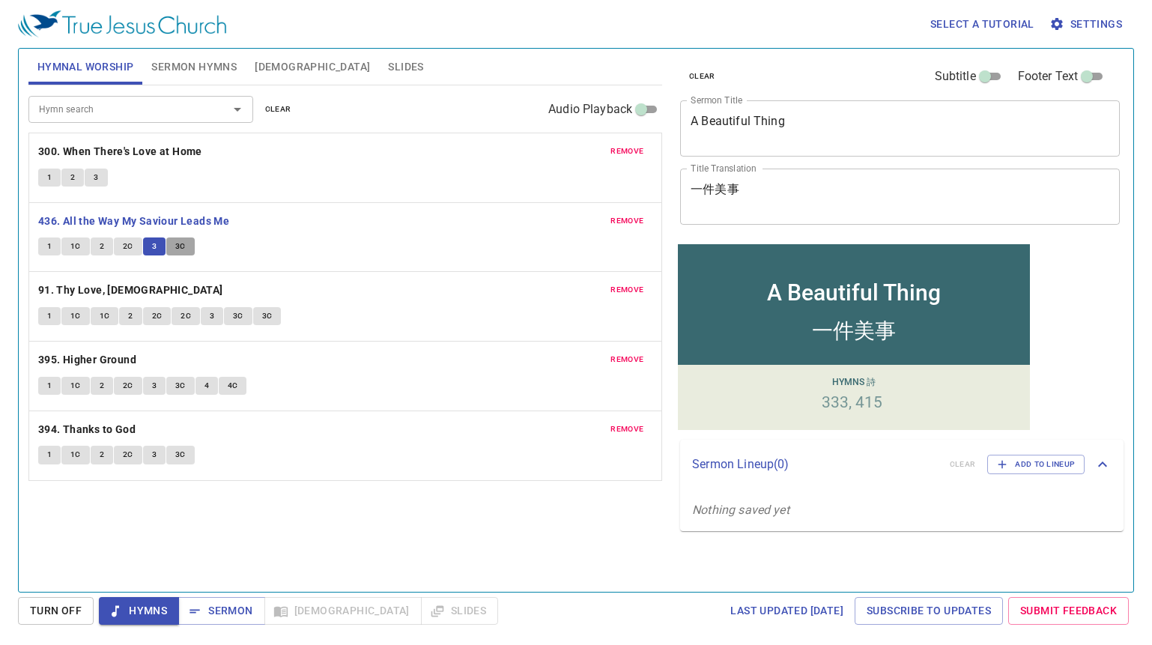
click at [184, 247] on span "3C" at bounding box center [180, 246] width 10 height 13
click at [94, 288] on b "91. Thy Love, [DEMOGRAPHIC_DATA]" at bounding box center [130, 290] width 185 height 19
click at [44, 316] on button "1" at bounding box center [49, 316] width 22 height 18
click at [82, 317] on button "1C" at bounding box center [75, 316] width 28 height 18
click at [100, 314] on span "1C" at bounding box center [105, 315] width 10 height 13
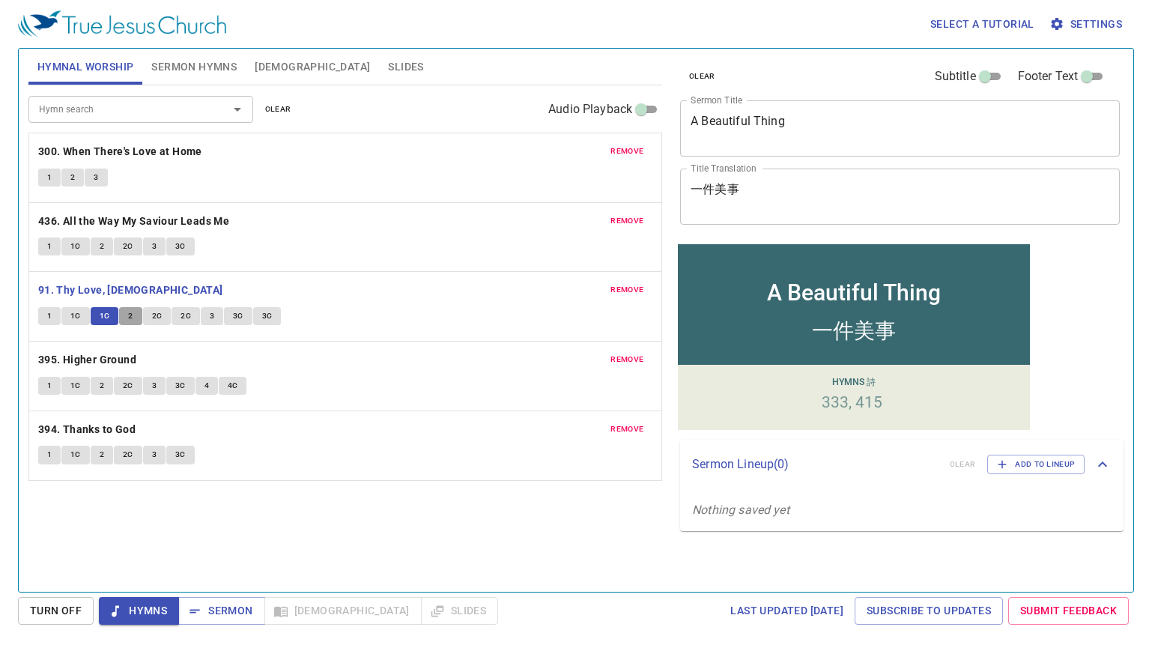
click at [131, 317] on span "2" at bounding box center [130, 315] width 4 height 13
click at [141, 318] on button "2" at bounding box center [130, 316] width 22 height 18
click at [149, 320] on button "2C" at bounding box center [157, 316] width 28 height 18
click at [174, 321] on button "2C" at bounding box center [185, 316] width 28 height 18
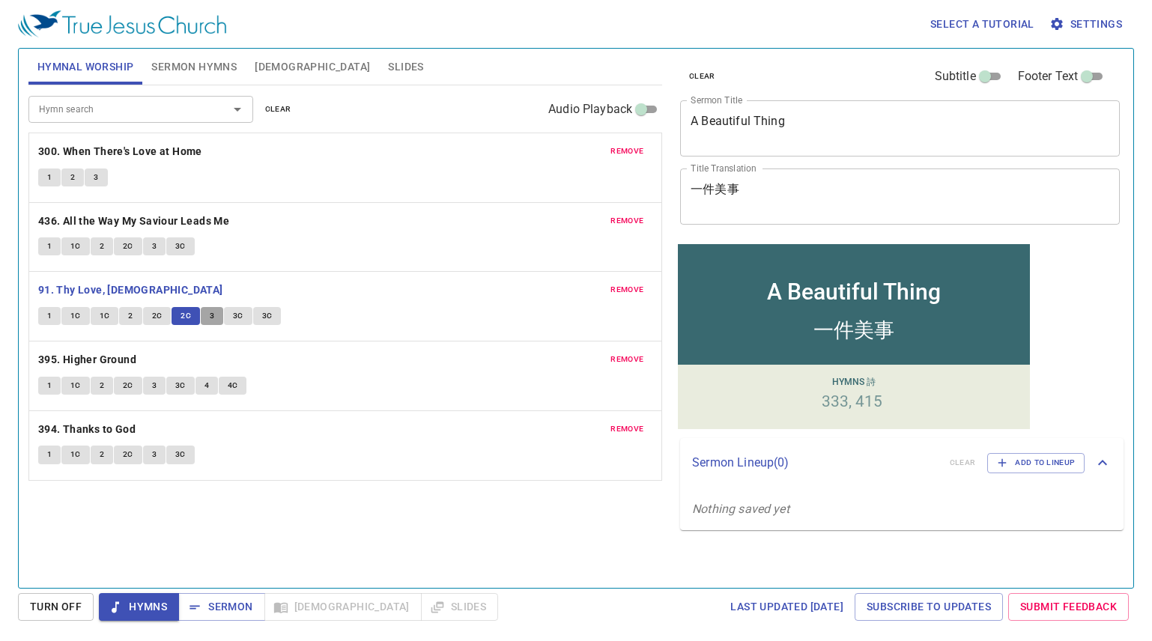
click at [201, 321] on button "3" at bounding box center [212, 316] width 22 height 18
click at [179, 316] on button "2C" at bounding box center [185, 316] width 28 height 18
click at [210, 314] on span "3" at bounding box center [212, 315] width 4 height 13
click at [241, 318] on button "3C" at bounding box center [238, 316] width 28 height 18
click at [262, 322] on span "3C" at bounding box center [267, 315] width 10 height 13
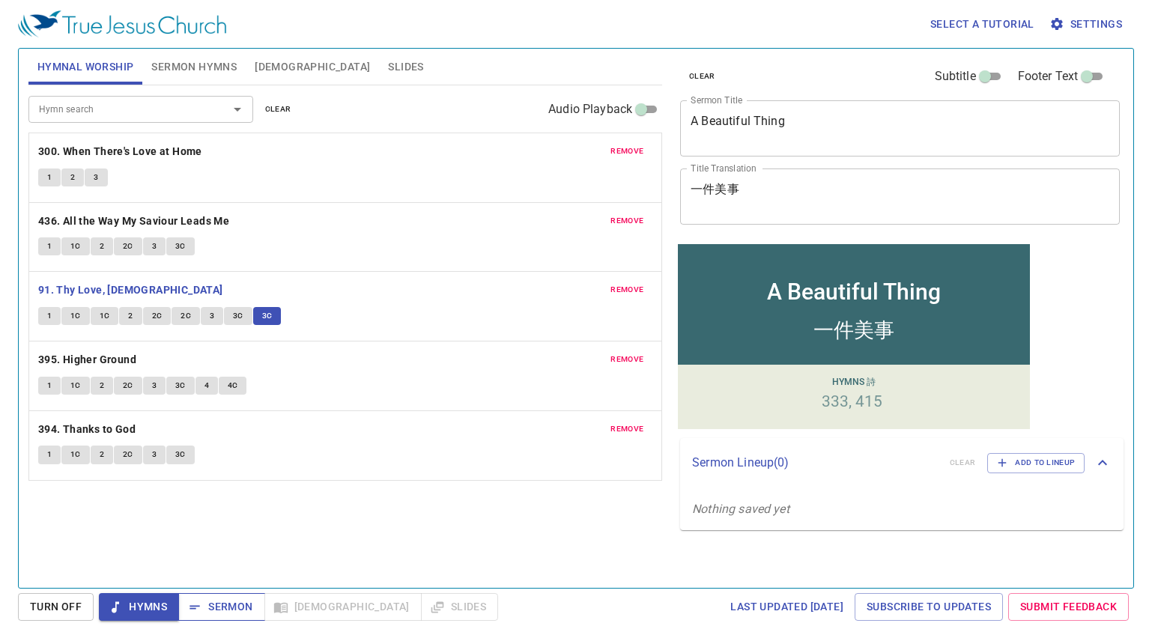
click at [219, 608] on span "Sermon" at bounding box center [221, 607] width 62 height 19
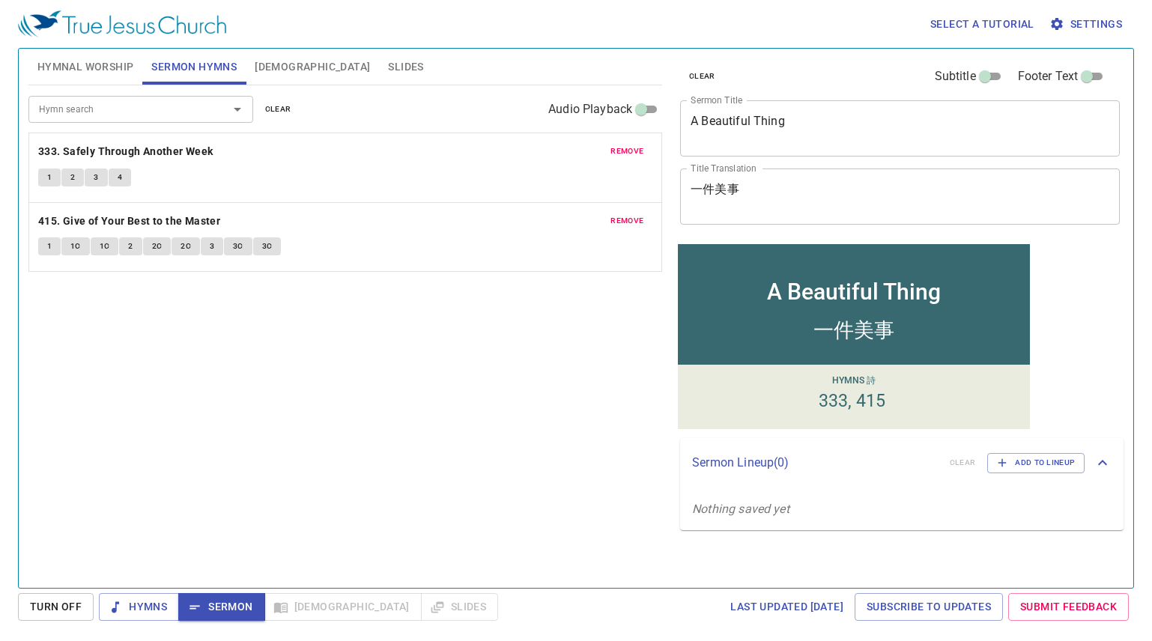
click at [109, 65] on span "Hymnal Worship" at bounding box center [85, 67] width 97 height 19
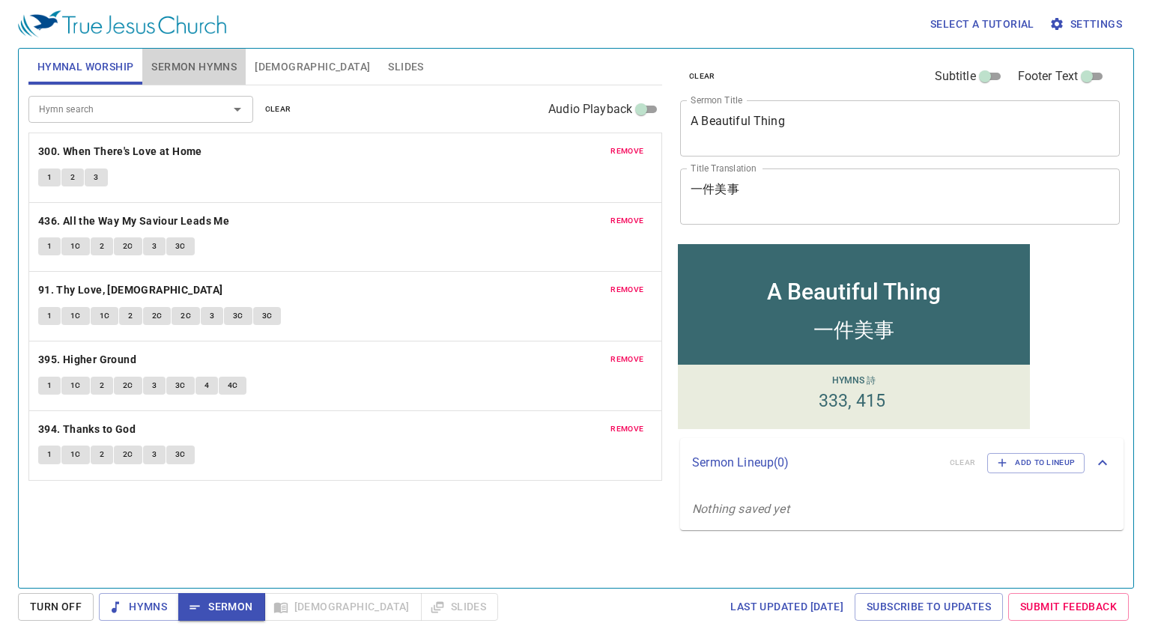
click at [165, 60] on span "Sermon Hymns" at bounding box center [193, 67] width 85 height 19
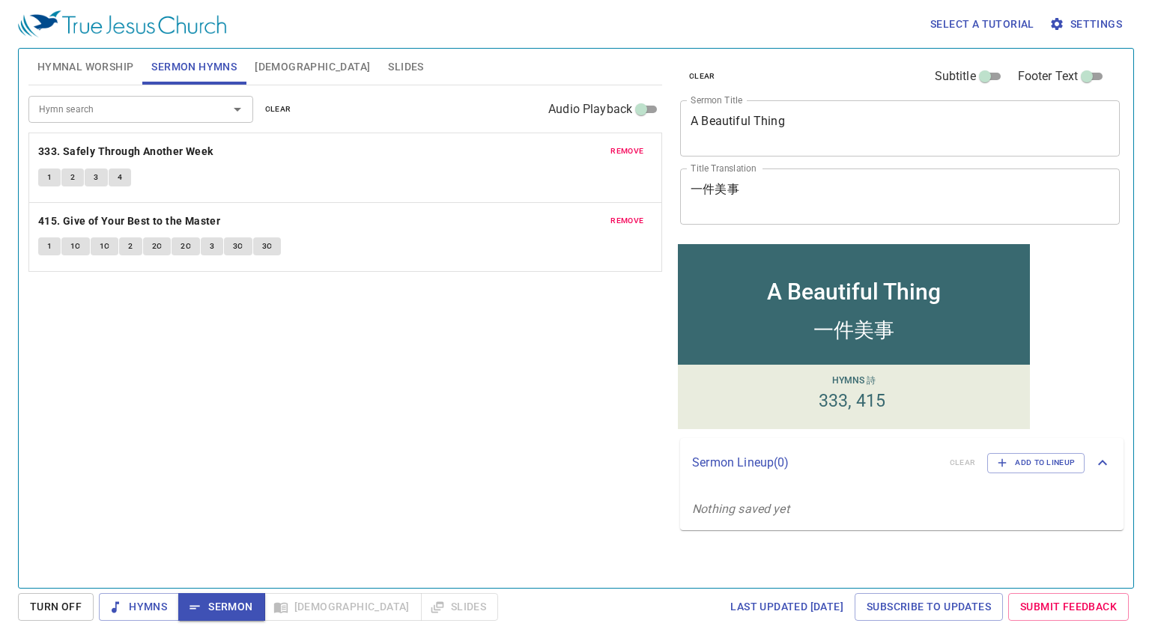
drag, startPoint x: 258, startPoint y: 342, endPoint x: 377, endPoint y: 110, distance: 260.6
click at [242, 342] on div "Hymn search Hymn search clear Audio Playback remove 333. Safely Through Another…" at bounding box center [345, 330] width 634 height 490
click at [630, 149] on span "remove" at bounding box center [626, 151] width 33 height 13
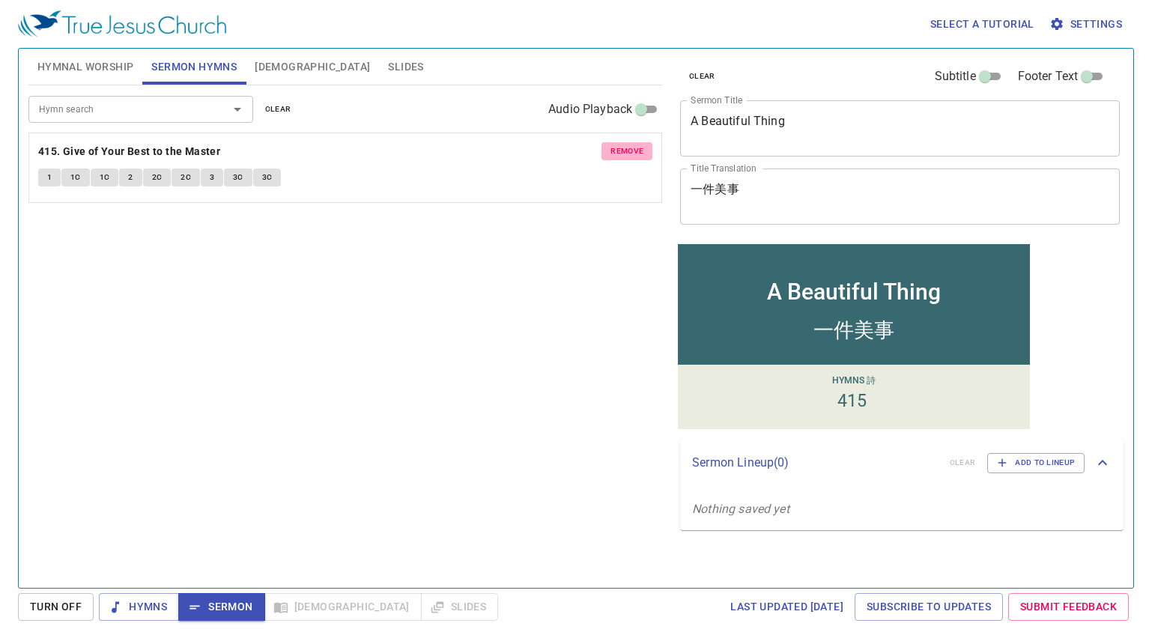
click at [630, 152] on span "remove" at bounding box center [626, 151] width 33 height 13
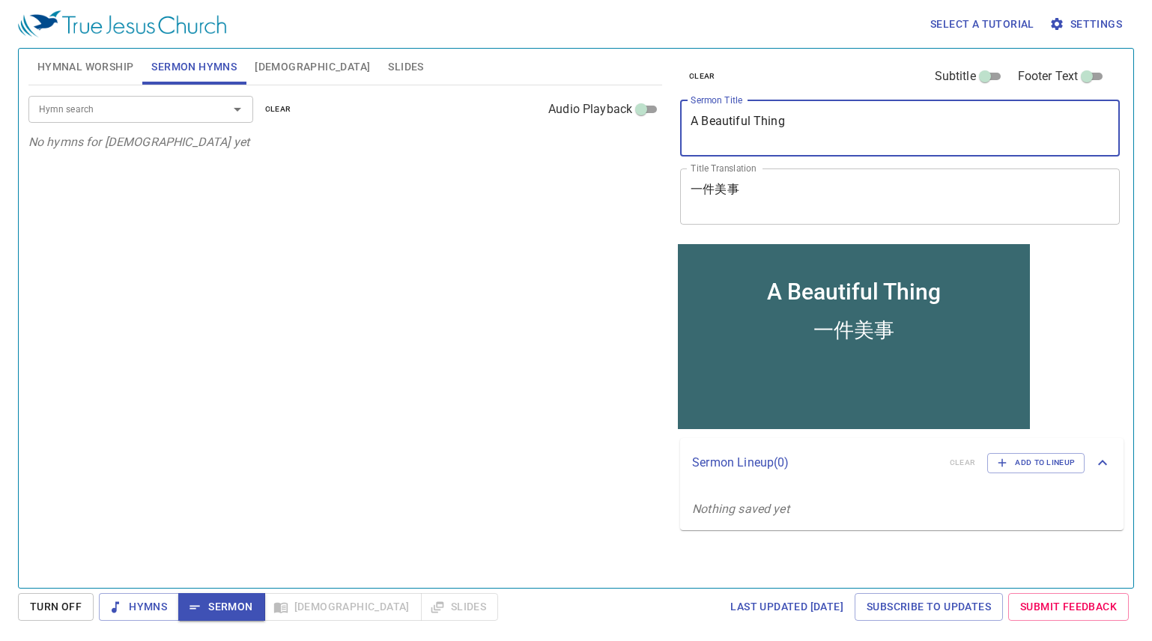
drag, startPoint x: 823, startPoint y: 116, endPoint x: 504, endPoint y: 147, distance: 320.5
click at [504, 147] on div "Hymnal Worship Sermon Hymns Bible Slides Hymn search Hymn search clear Audio Pl…" at bounding box center [575, 312] width 1107 height 539
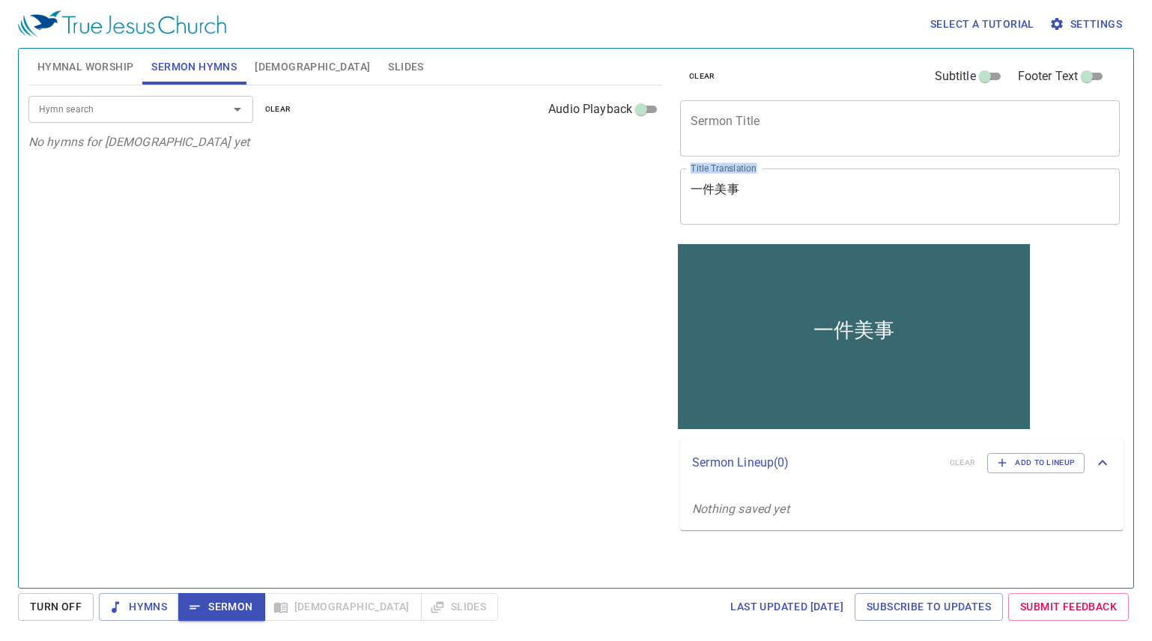
drag, startPoint x: 762, startPoint y: 166, endPoint x: 798, endPoint y: 177, distance: 37.4
click at [772, 176] on div "clear Subtitle Footer Text Sermon Title x Sermon Title Title Translation 一件美事 x…" at bounding box center [898, 145] width 449 height 192
drag, startPoint x: 792, startPoint y: 181, endPoint x: 612, endPoint y: 202, distance: 181.7
click at [601, 200] on div "Hymnal Worship Sermon Hymns Bible Slides Hymn search Hymn search clear Audio Pl…" at bounding box center [575, 312] width 1107 height 539
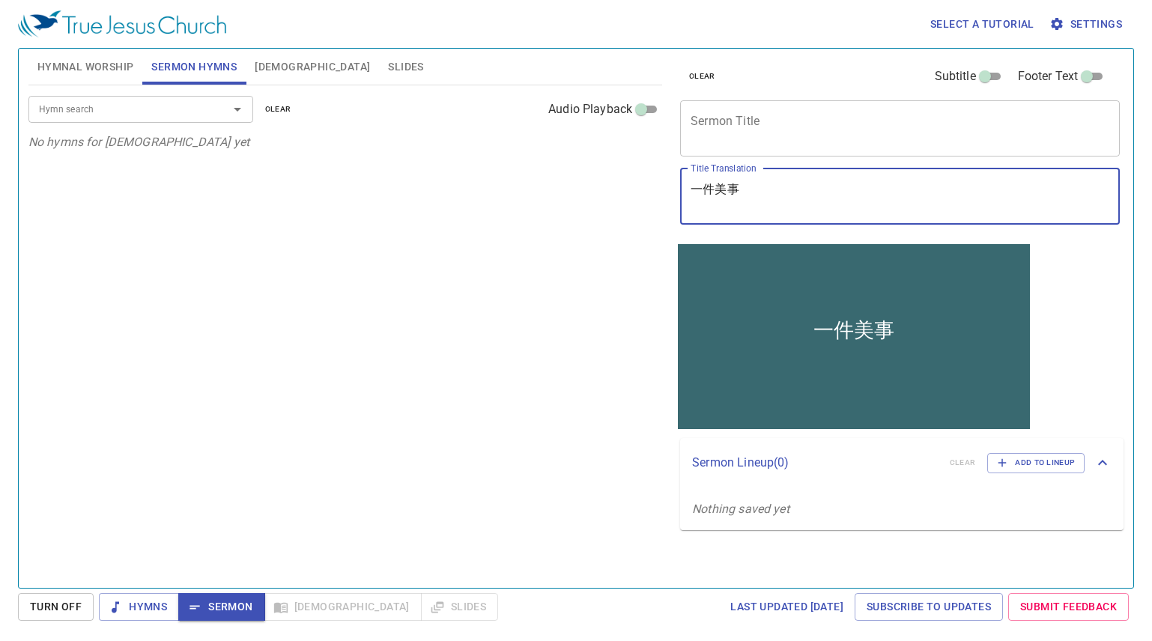
drag, startPoint x: 754, startPoint y: 188, endPoint x: 767, endPoint y: 184, distance: 13.3
click at [759, 188] on textarea "一件美事" at bounding box center [899, 196] width 419 height 28
drag, startPoint x: 767, startPoint y: 184, endPoint x: 468, endPoint y: 197, distance: 299.1
click at [468, 197] on div "Hymnal Worship Sermon Hymns Bible Slides Hymn search Hymn search clear Audio Pl…" at bounding box center [575, 312] width 1107 height 539
click at [791, 179] on div "一件美事 x Title Translation" at bounding box center [900, 196] width 440 height 56
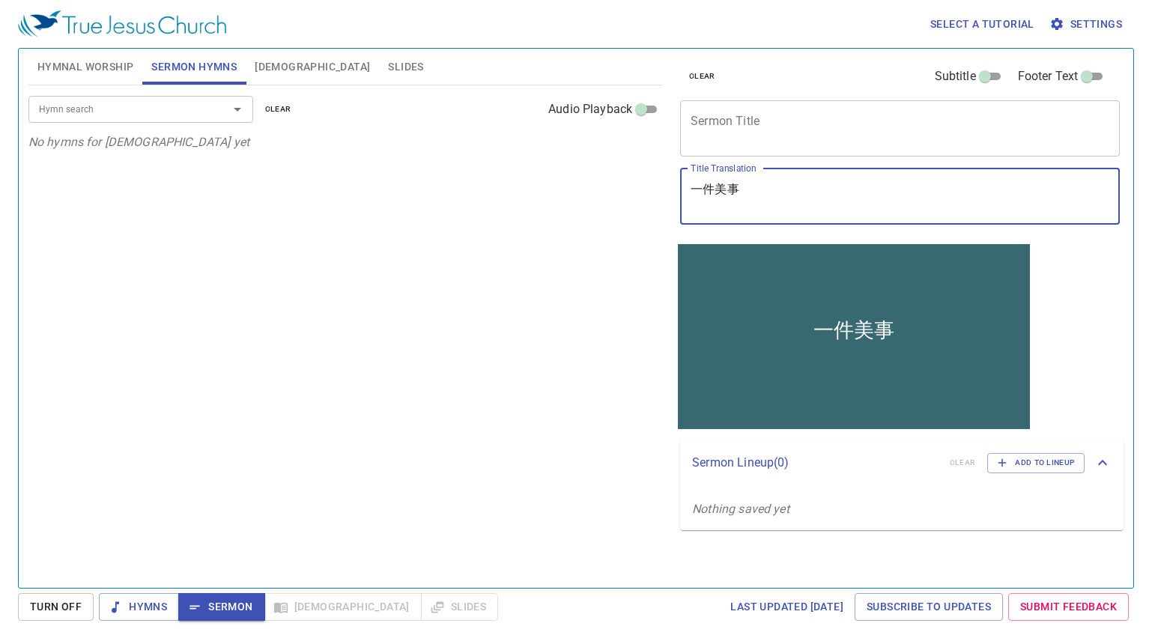
type textarea "一 件美事"
drag, startPoint x: 720, startPoint y: 199, endPoint x: 695, endPoint y: 192, distance: 25.8
click at [695, 192] on textarea "一 件美事" at bounding box center [899, 196] width 419 height 28
drag, startPoint x: 71, startPoint y: 52, endPoint x: 91, endPoint y: 63, distance: 23.1
click at [76, 54] on button "Hymnal Worship" at bounding box center [85, 67] width 115 height 36
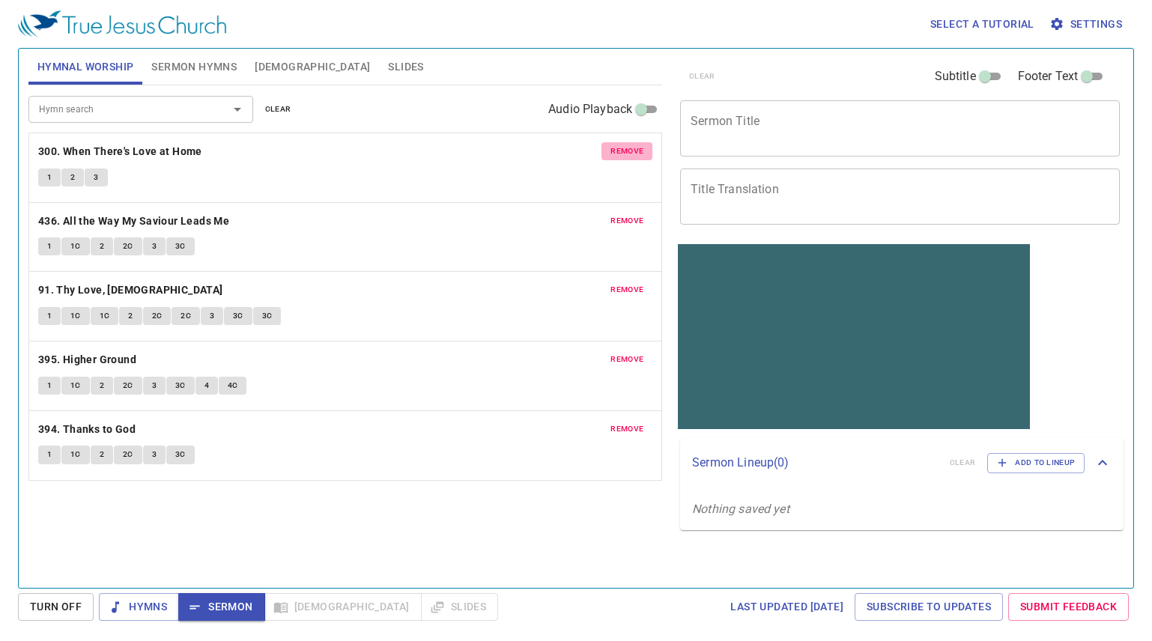
click at [645, 147] on button "remove" at bounding box center [626, 151] width 51 height 18
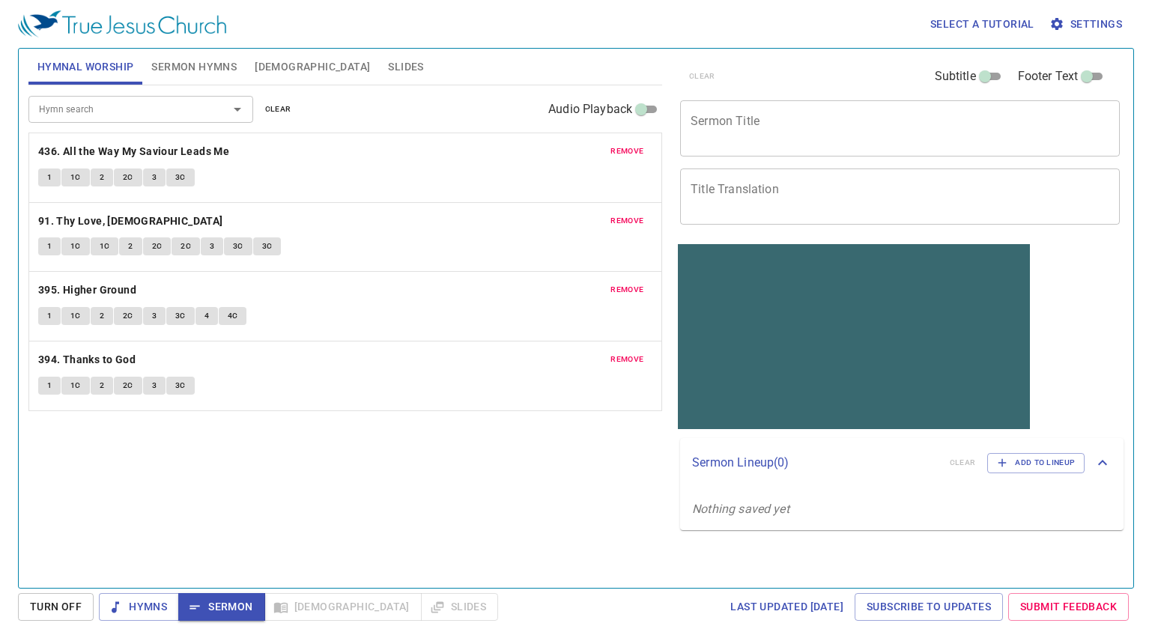
click at [636, 149] on span "remove" at bounding box center [626, 151] width 33 height 13
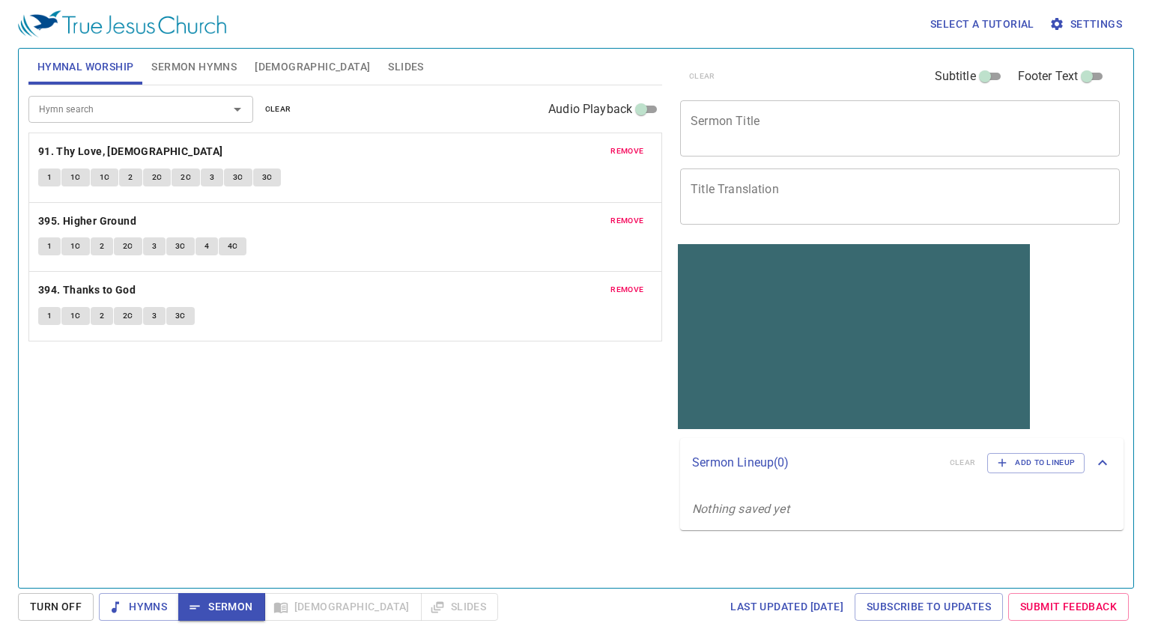
click at [636, 149] on span "remove" at bounding box center [626, 151] width 33 height 13
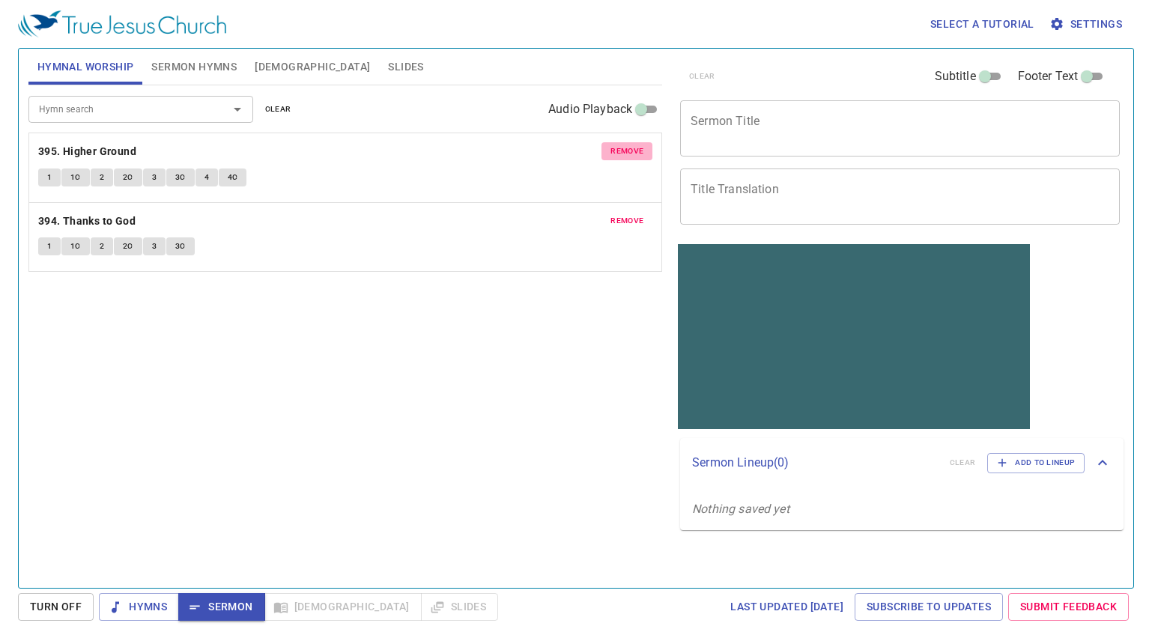
click at [636, 149] on span "remove" at bounding box center [626, 151] width 33 height 13
click at [636, 148] on span "remove" at bounding box center [626, 151] width 33 height 13
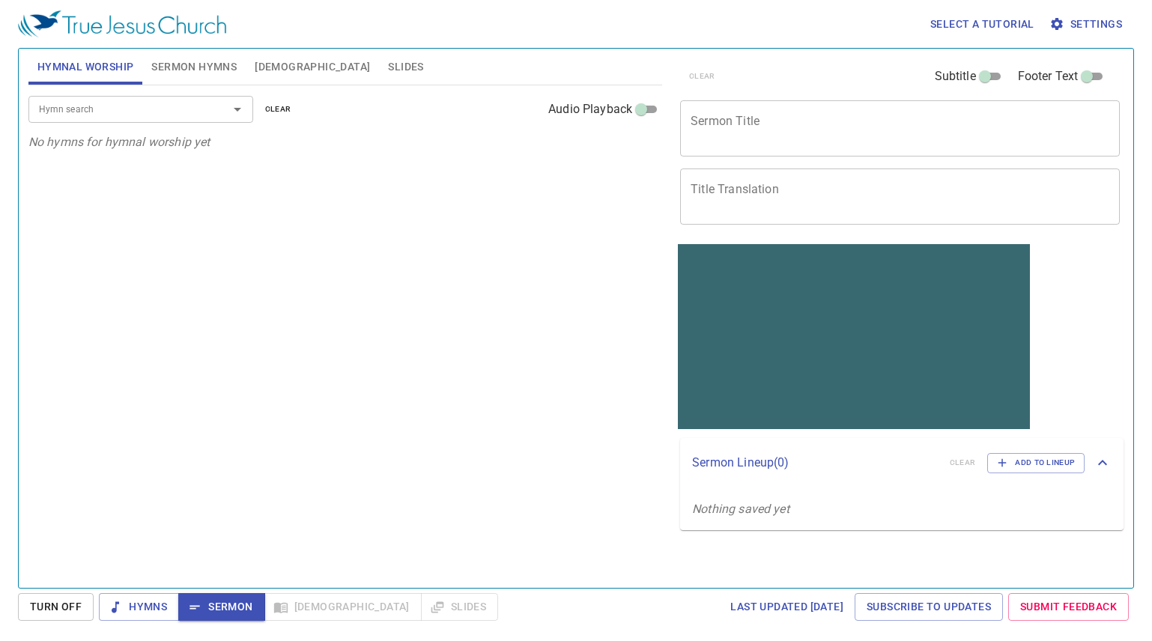
drag, startPoint x: 267, startPoint y: 341, endPoint x: 299, endPoint y: 338, distance: 31.6
click at [268, 341] on div "Hymn search Hymn search clear Audio Playback No hymns for hymnal worship yet" at bounding box center [345, 330] width 634 height 490
drag, startPoint x: 220, startPoint y: 408, endPoint x: 192, endPoint y: 385, distance: 36.7
click at [220, 408] on div "Hymn search Hymn search clear Audio Playback No hymns for hymnal worship yet" at bounding box center [345, 330] width 634 height 490
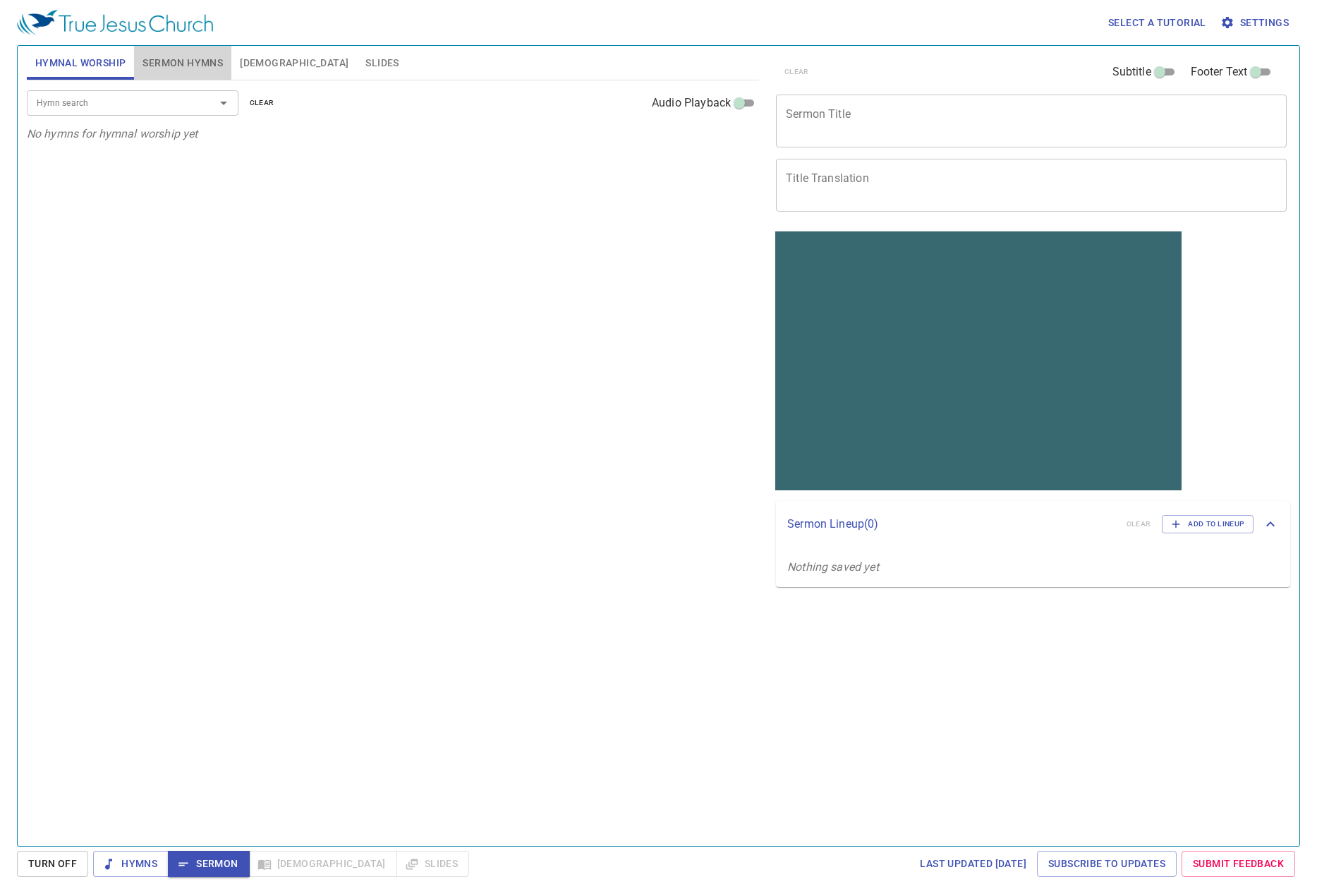
click at [162, 60] on span "Sermon Hymns" at bounding box center [182, 63] width 80 height 18
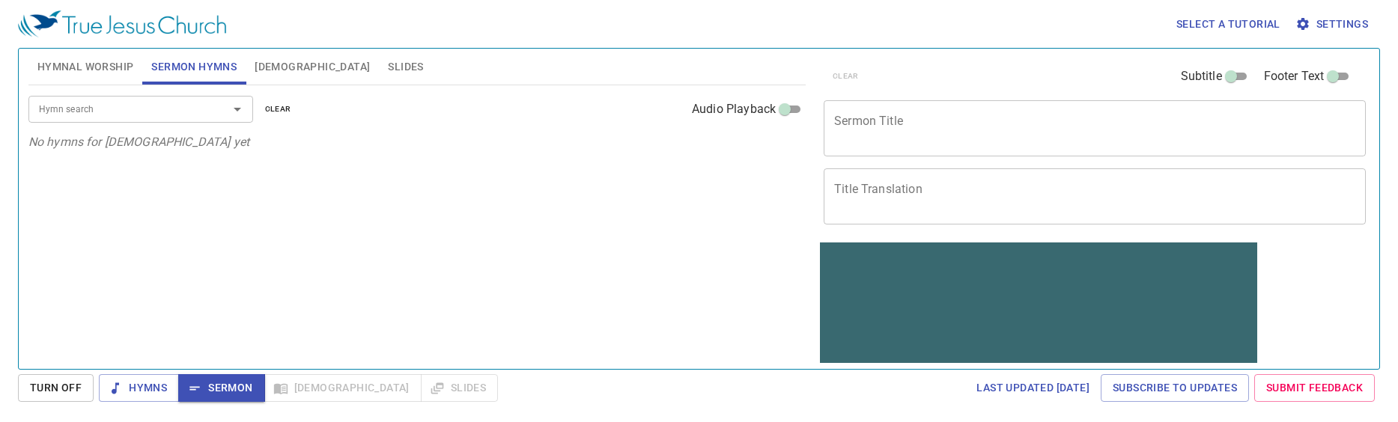
drag, startPoint x: 91, startPoint y: 66, endPoint x: 85, endPoint y: 87, distance: 21.6
click at [91, 65] on span "Hymnal Worship" at bounding box center [85, 67] width 97 height 19
click at [85, 104] on input "Hymn search" at bounding box center [118, 108] width 171 height 17
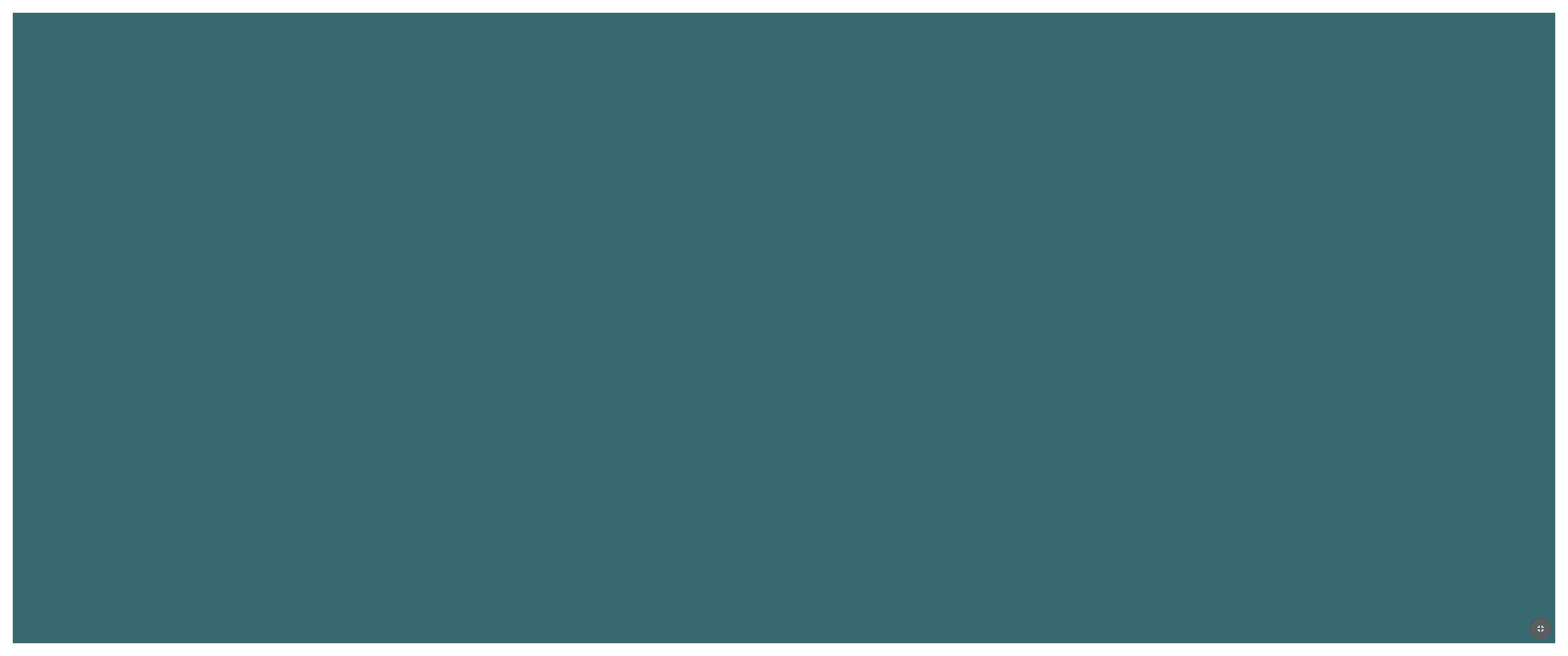
click at [1541, 628] on icon "button" at bounding box center [1541, 629] width 11 height 11
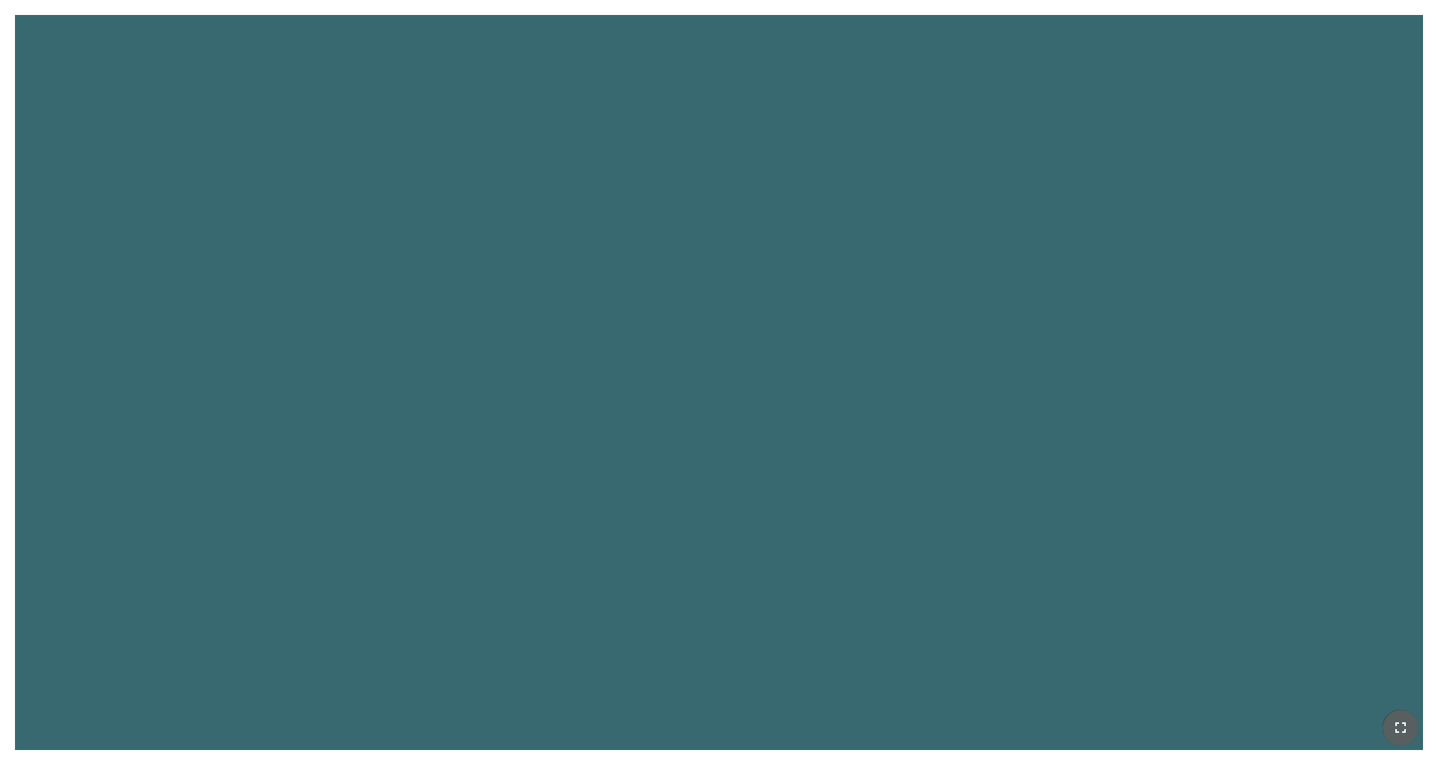
click at [1394, 732] on icon "button" at bounding box center [1400, 728] width 18 height 18
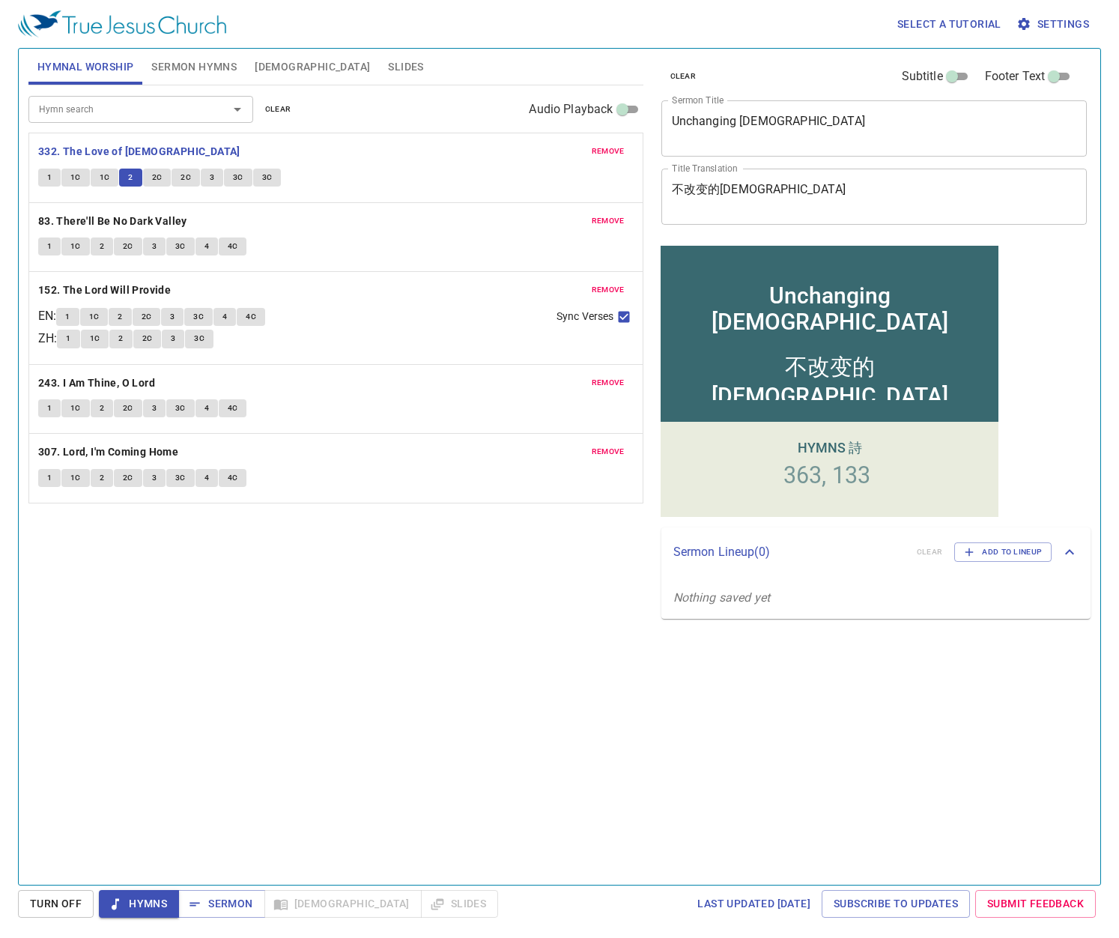
drag, startPoint x: 0, startPoint y: 0, endPoint x: 157, endPoint y: 174, distance: 234.4
click at [159, 175] on span "2C" at bounding box center [157, 177] width 10 height 13
click at [157, 174] on span "2C" at bounding box center [157, 177] width 10 height 13
